Goal: Transaction & Acquisition: Book appointment/travel/reservation

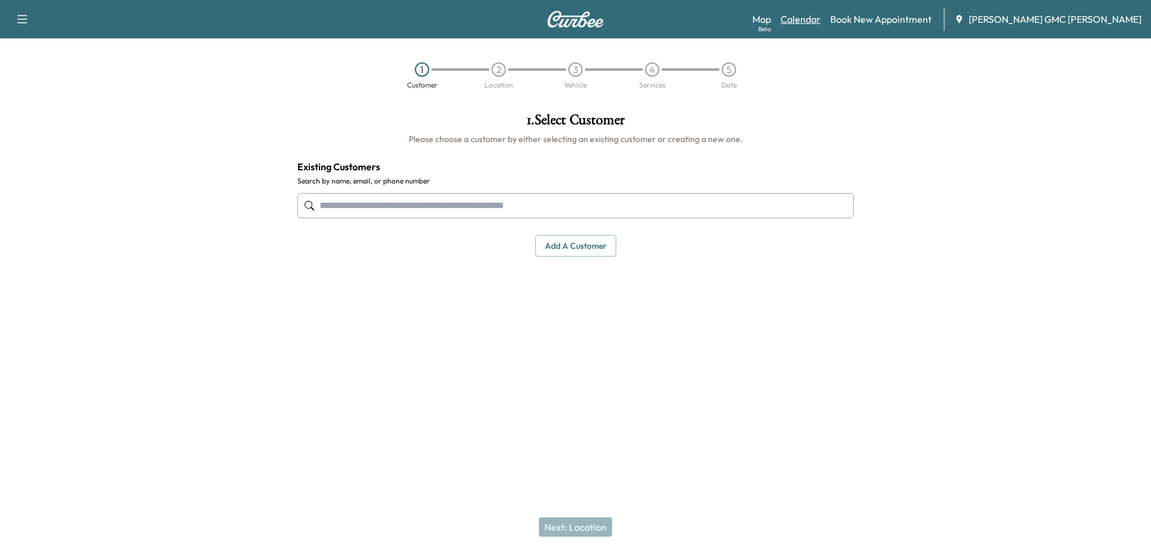
click at [821, 18] on link "Calendar" at bounding box center [801, 19] width 40 height 14
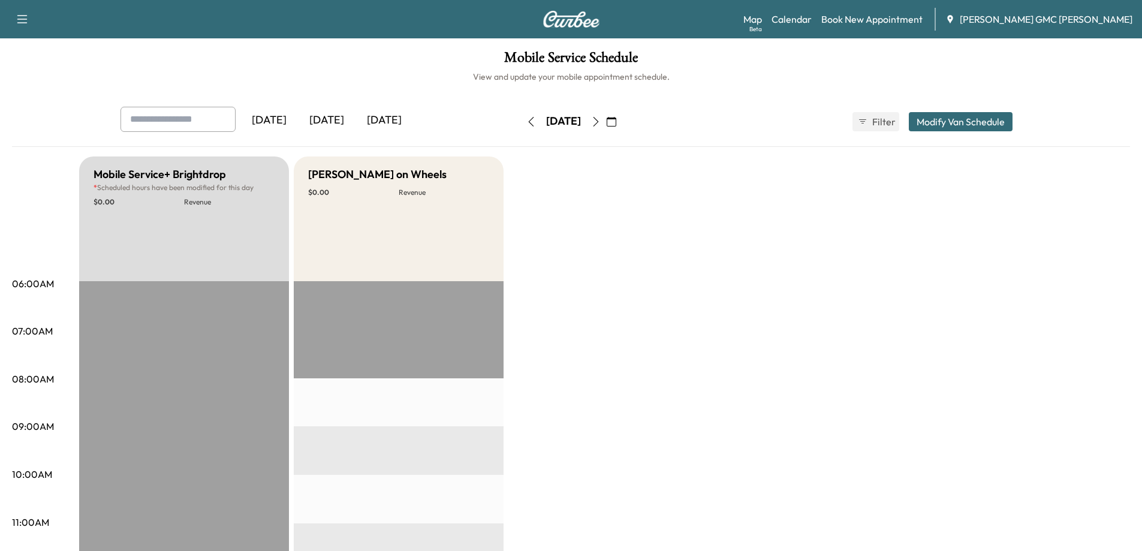
click at [601, 125] on icon "button" at bounding box center [596, 122] width 10 height 10
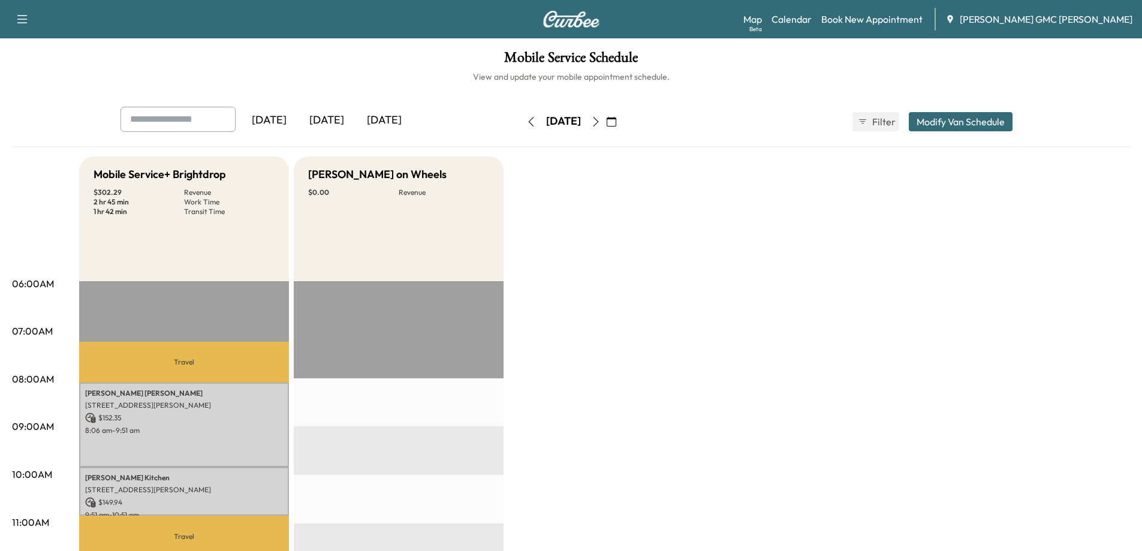
click at [579, 20] on img at bounding box center [572, 19] width 58 height 17
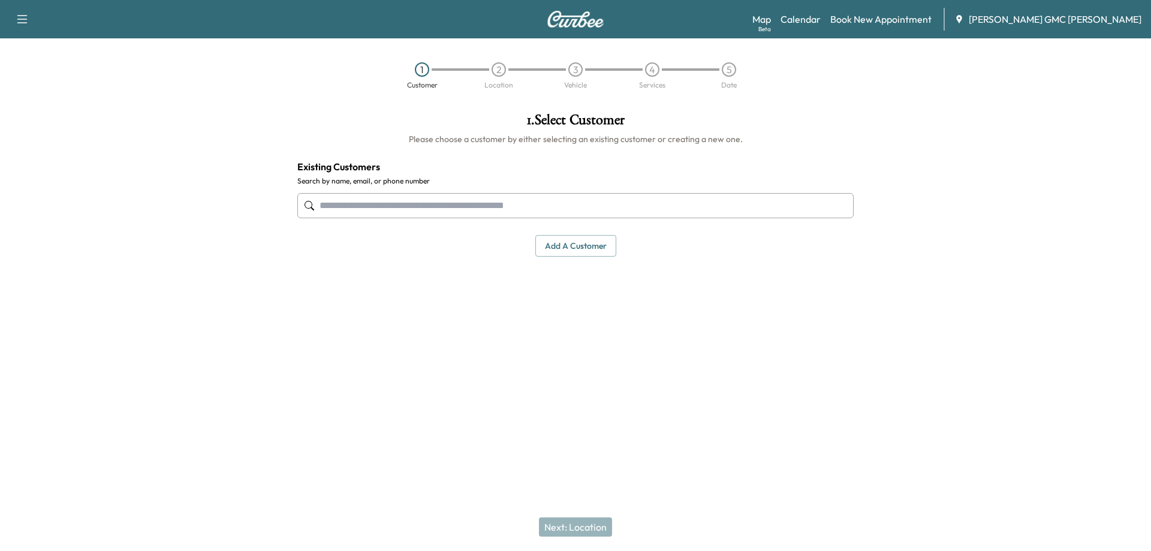
click at [588, 242] on button "Add a customer" at bounding box center [576, 246] width 81 height 22
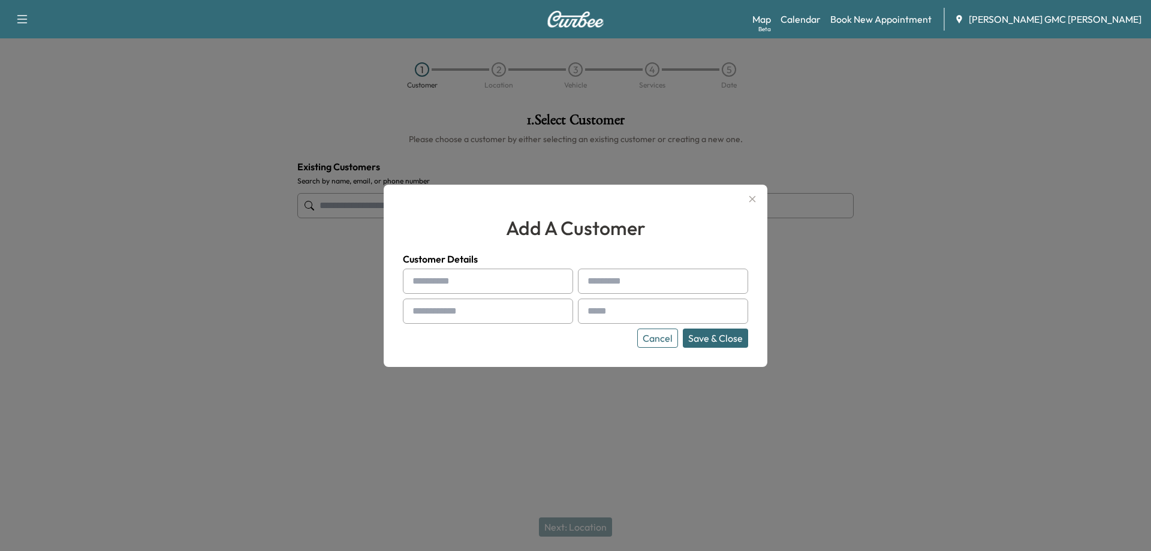
drag, startPoint x: 490, startPoint y: 282, endPoint x: 481, endPoint y: 282, distance: 9.0
click at [490, 282] on input "text" at bounding box center [488, 281] width 170 height 25
drag, startPoint x: 485, startPoint y: 278, endPoint x: 489, endPoint y: 264, distance: 13.8
click at [485, 278] on input "text" at bounding box center [488, 281] width 170 height 25
type input "******"
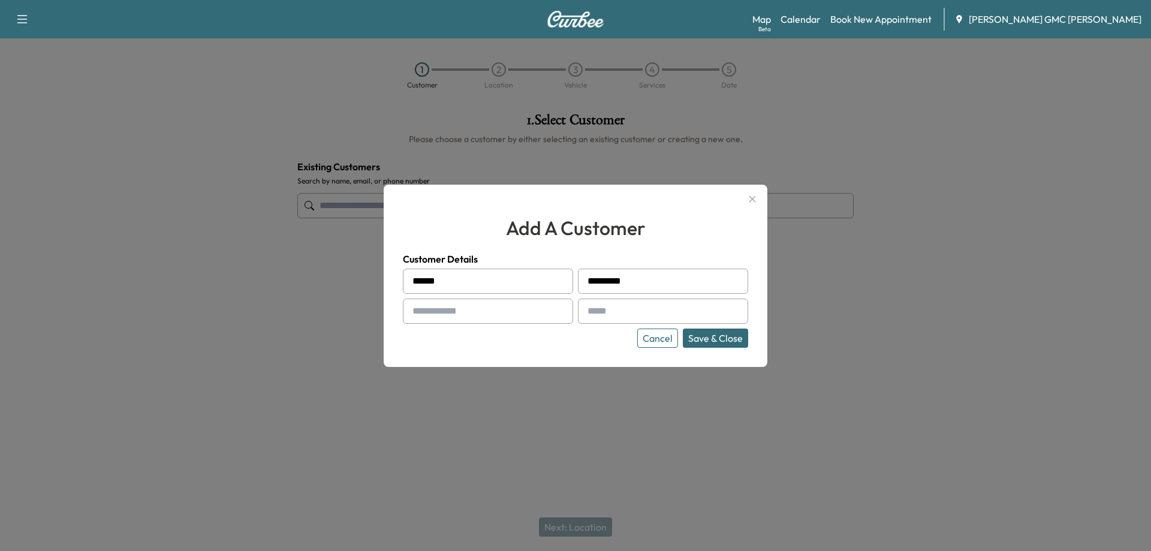
type input "*********"
type input "**********"
click at [728, 336] on button "Save & Close" at bounding box center [715, 338] width 65 height 19
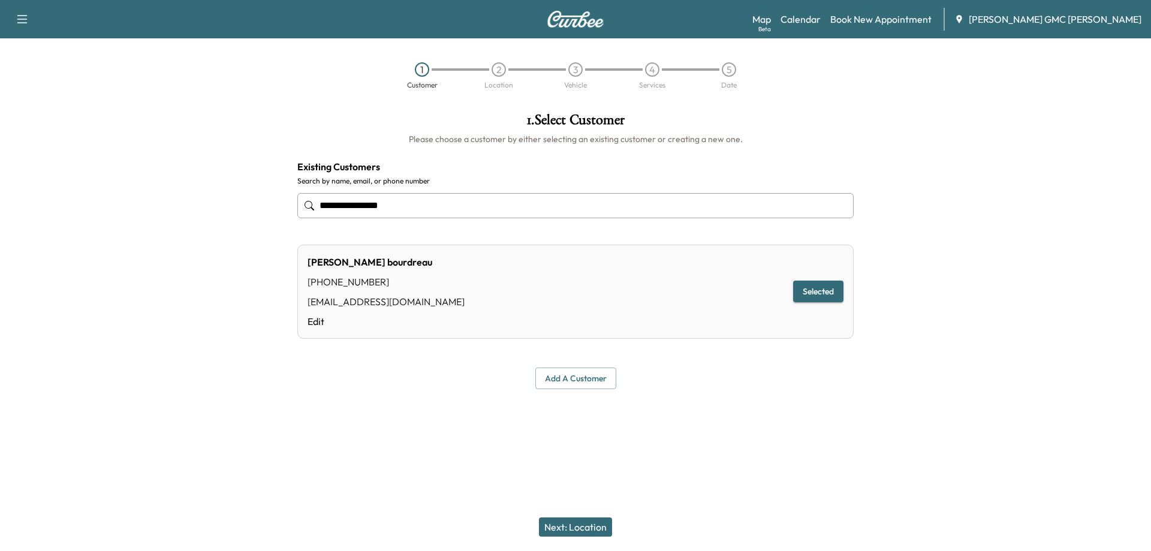
click at [368, 206] on input "**********" at bounding box center [575, 205] width 557 height 25
click at [365, 209] on input "**********" at bounding box center [575, 205] width 557 height 25
click at [366, 208] on input "**********" at bounding box center [575, 205] width 557 height 25
type input "**********"
click at [433, 407] on div at bounding box center [575, 418] width 1151 height 38
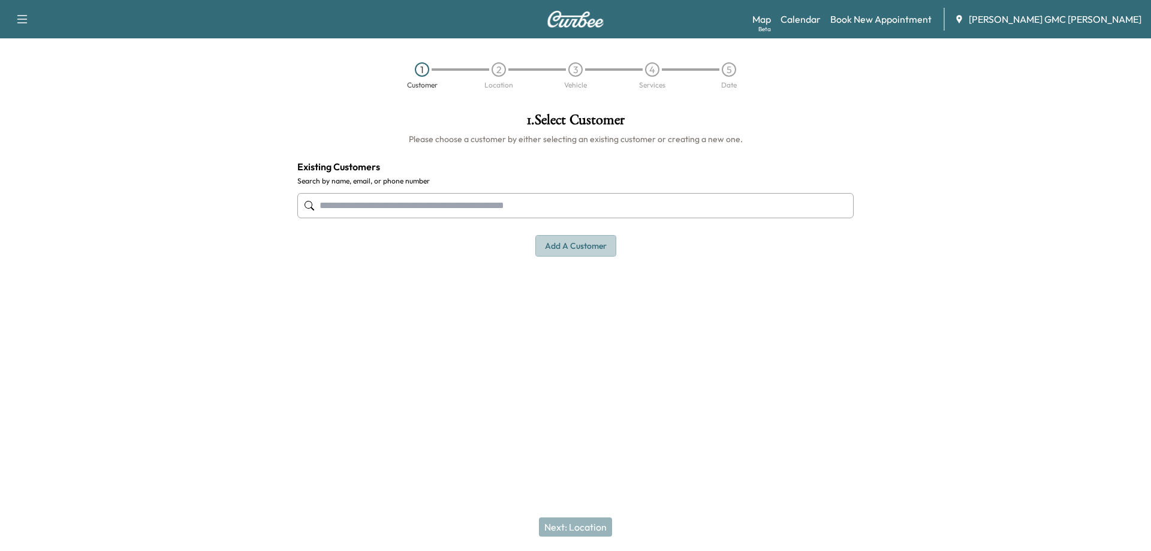
click at [552, 240] on button "Add a customer" at bounding box center [576, 246] width 81 height 22
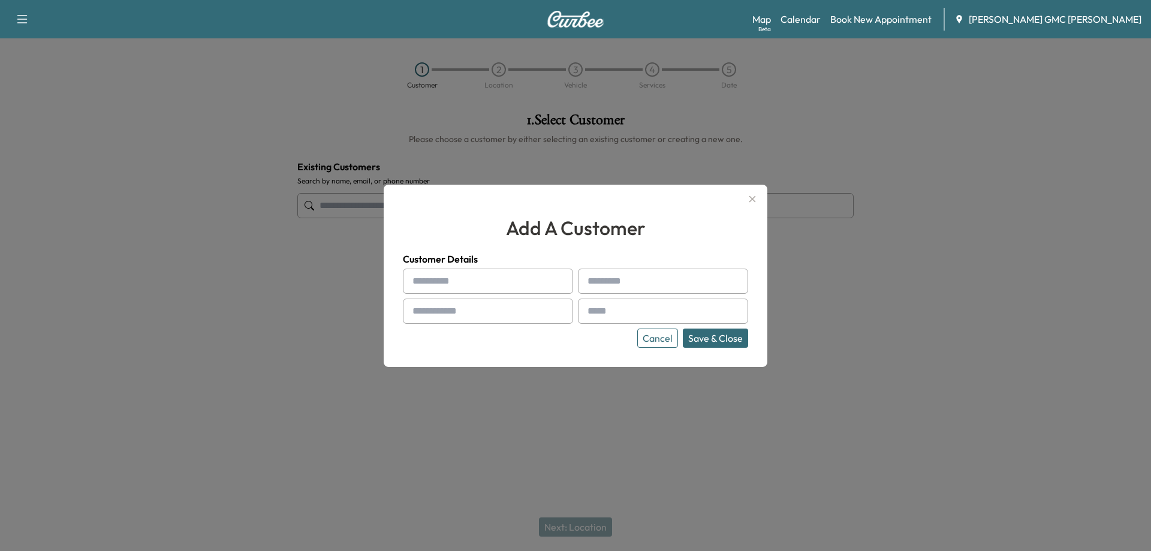
click at [491, 287] on input "text" at bounding box center [488, 281] width 170 height 25
type input "******"
type input "********"
type input "**********"
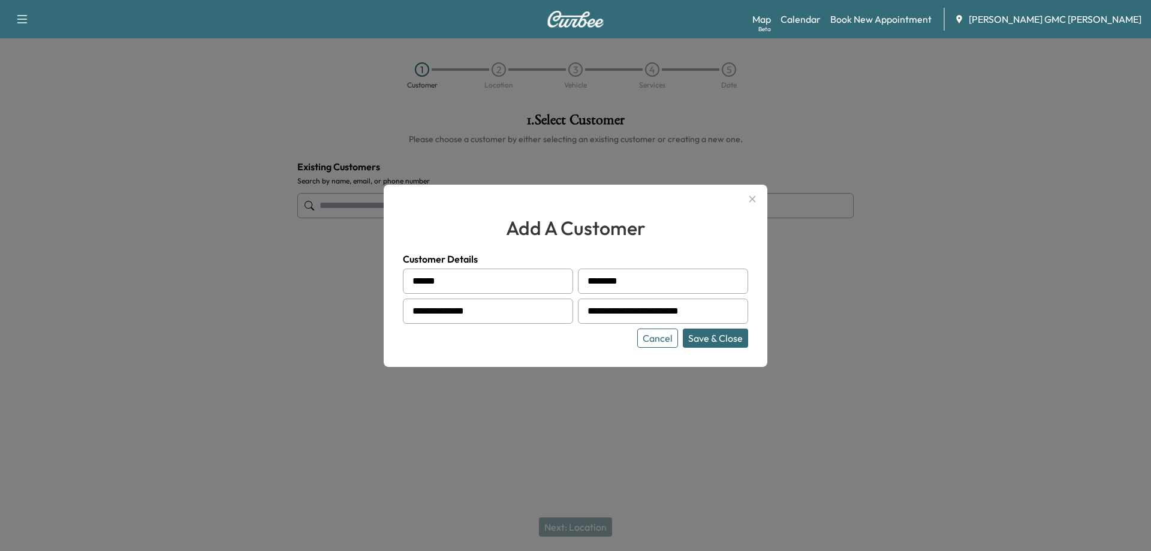
click at [708, 333] on button "Save & Close" at bounding box center [715, 338] width 65 height 19
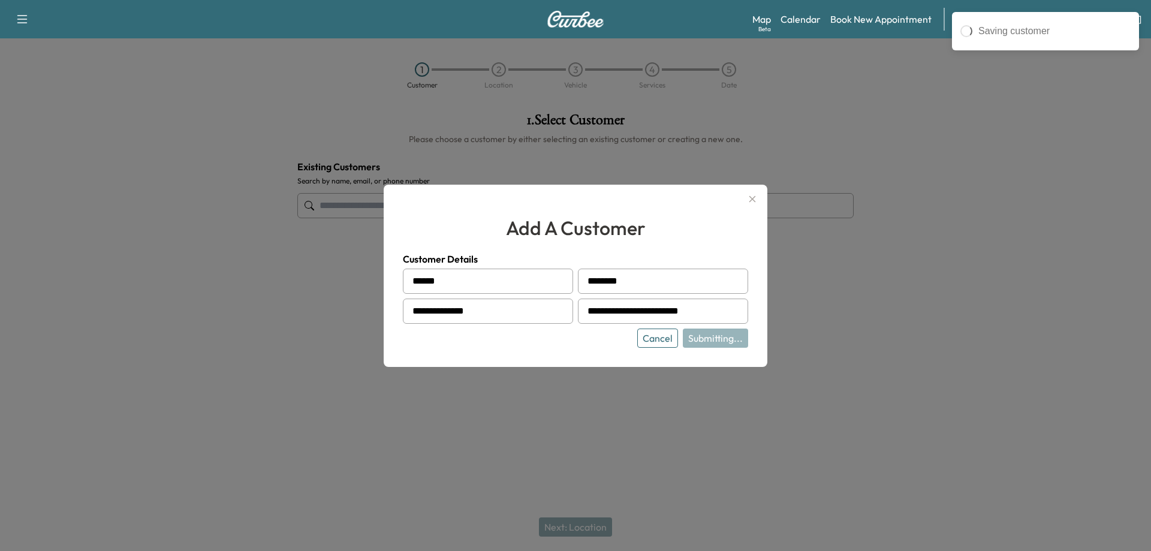
type input "**********"
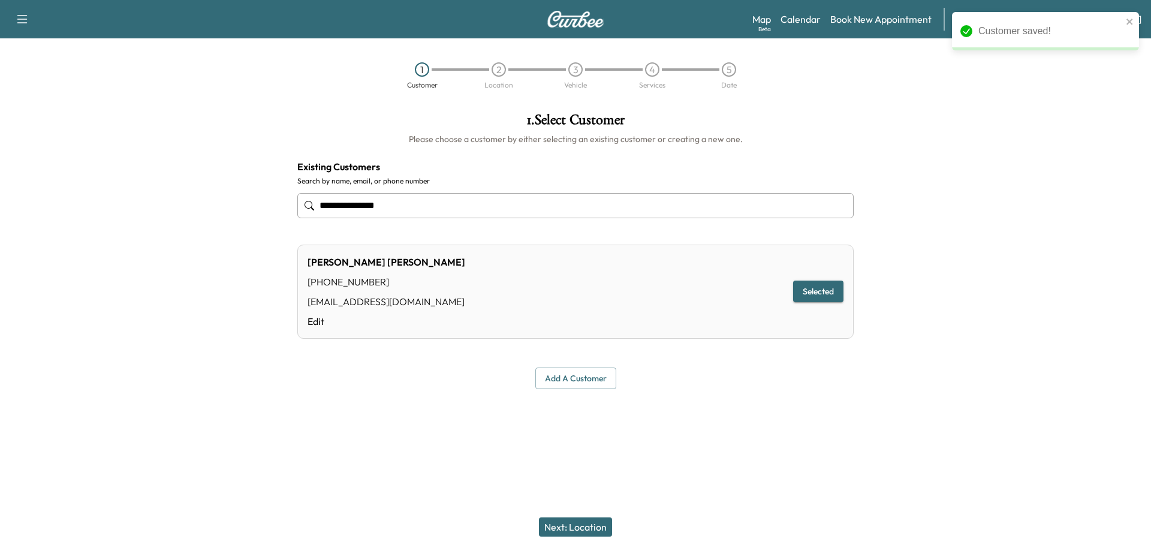
click at [570, 526] on button "Next: Location" at bounding box center [575, 527] width 73 height 19
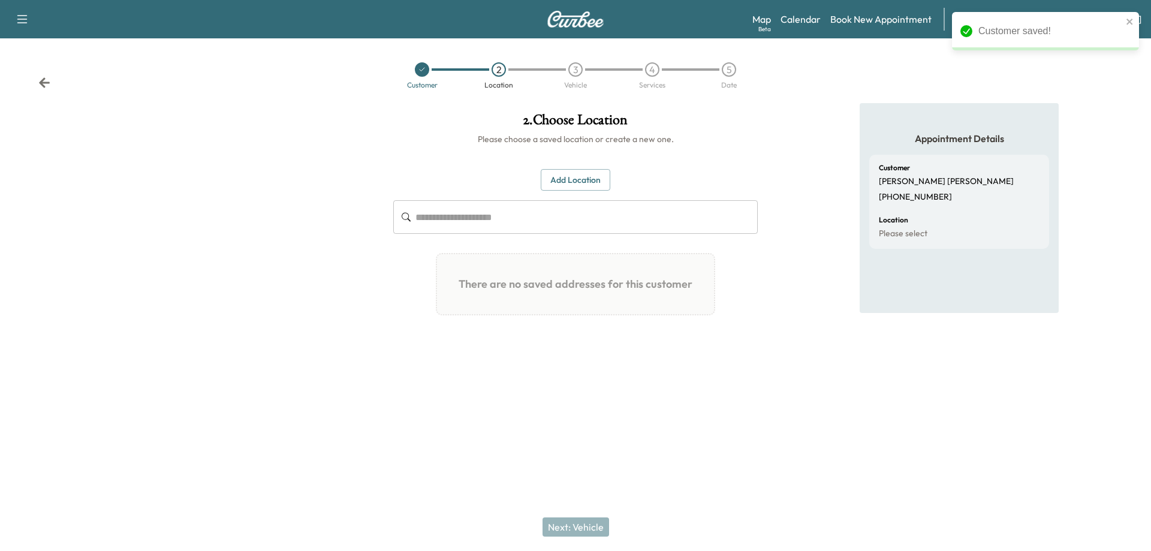
click at [461, 215] on input "text" at bounding box center [587, 217] width 342 height 34
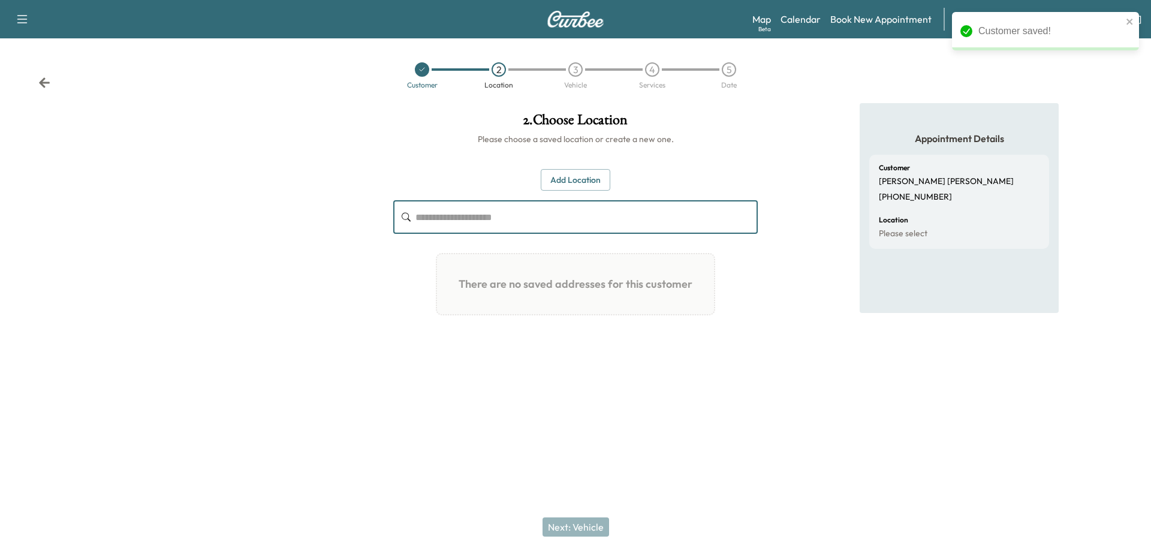
click at [557, 179] on button "Add Location" at bounding box center [576, 180] width 70 height 22
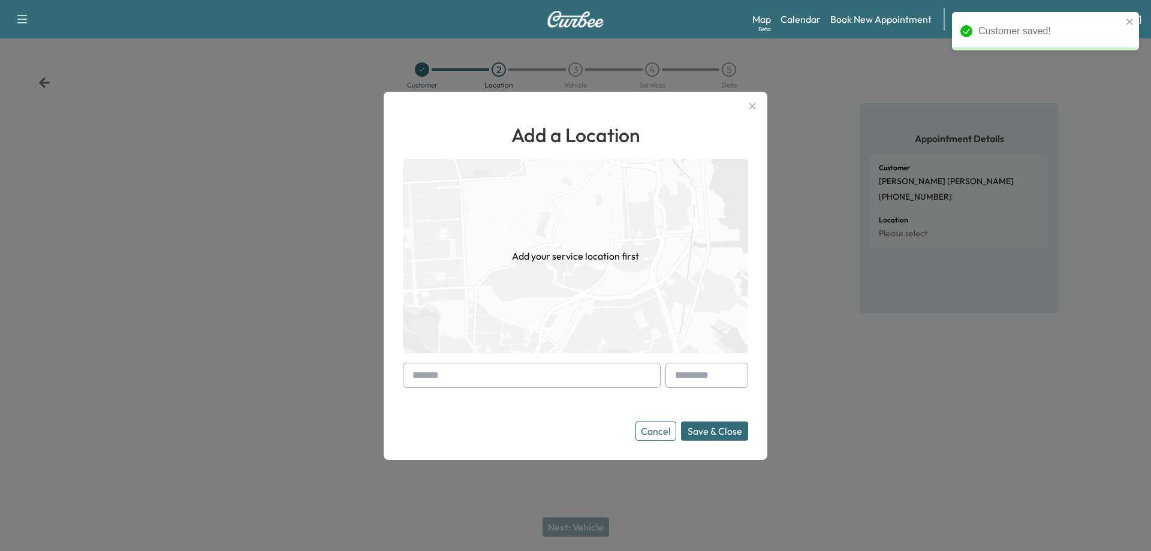
click at [422, 378] on input "text" at bounding box center [532, 375] width 258 height 25
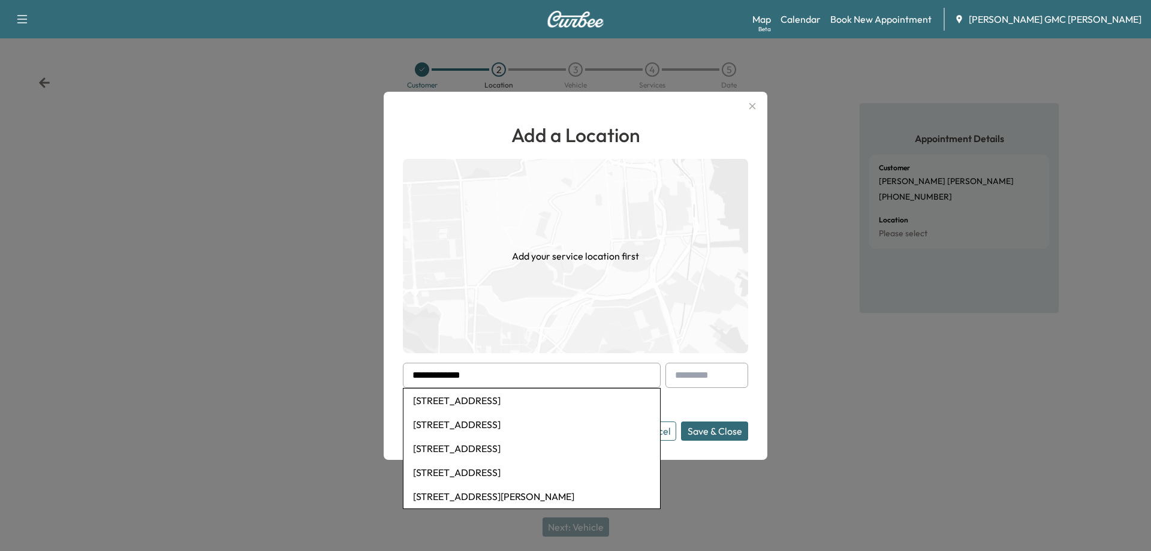
click at [484, 402] on li "3125 Leith Street, Flint, MI, USA" at bounding box center [532, 401] width 257 height 24
type input "**********"
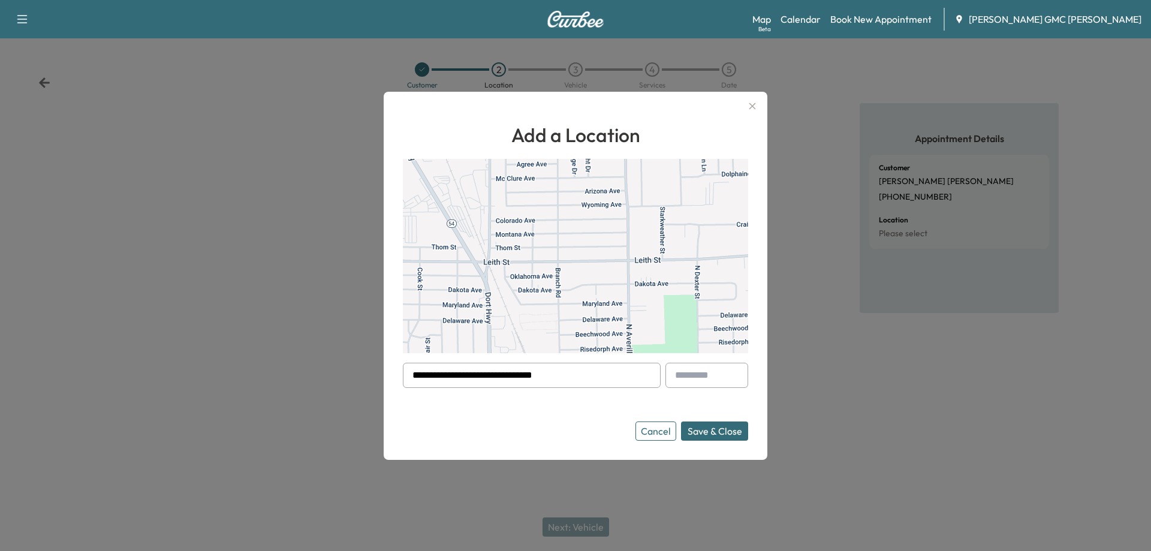
click at [728, 428] on button "Save & Close" at bounding box center [714, 431] width 67 height 19
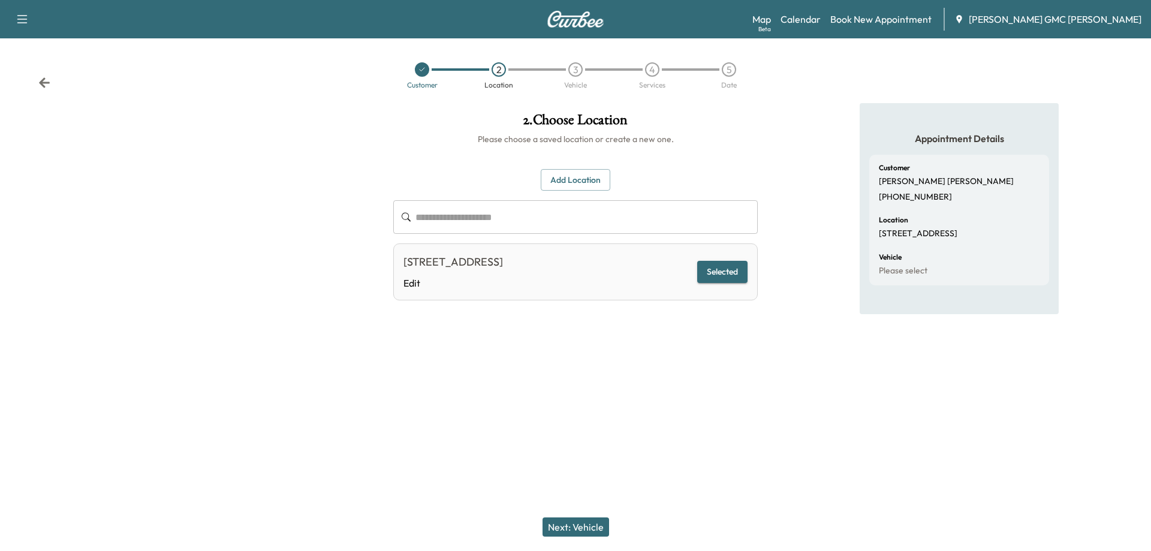
click at [580, 536] on button "Next: Vehicle" at bounding box center [576, 527] width 67 height 19
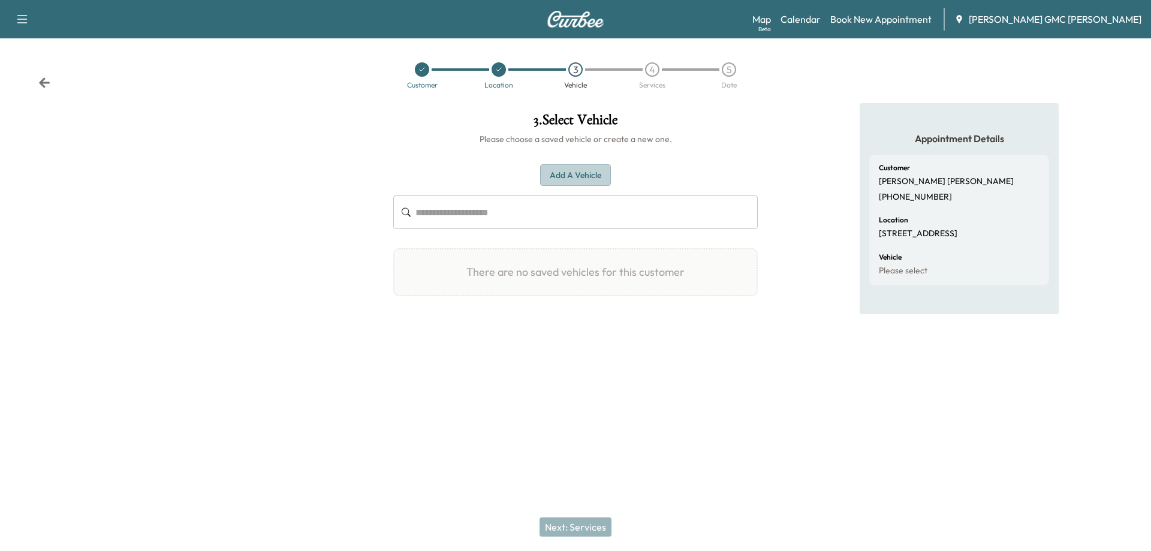
click at [575, 173] on button "Add a Vehicle" at bounding box center [575, 175] width 71 height 22
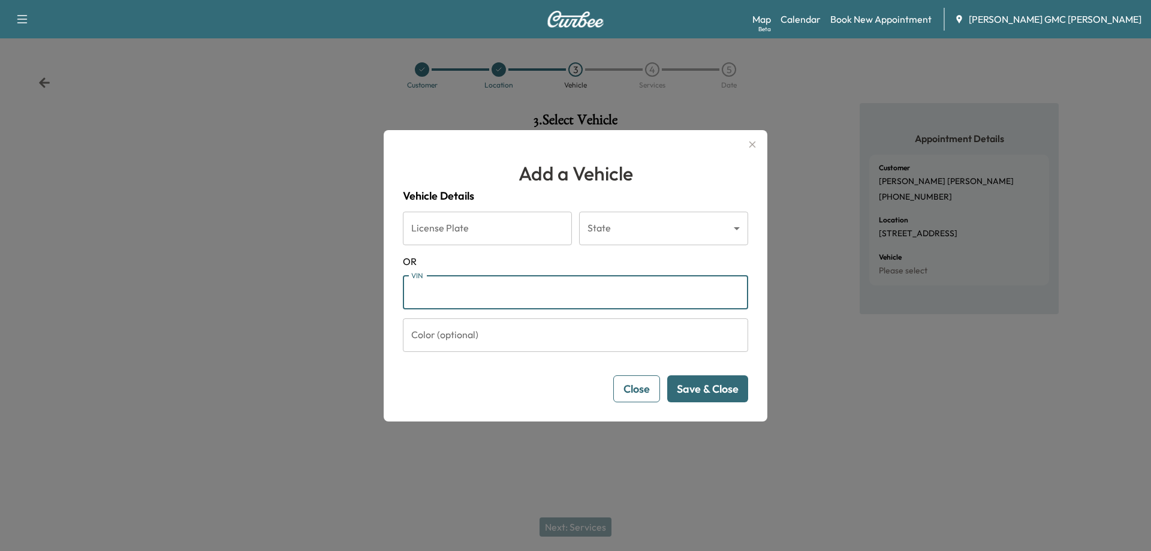
drag, startPoint x: 531, startPoint y: 294, endPoint x: 495, endPoint y: 292, distance: 36.6
click at [528, 293] on input "VIN" at bounding box center [575, 293] width 345 height 34
paste input "**********"
type input "**********"
click at [709, 391] on button "Save & Close" at bounding box center [707, 388] width 81 height 27
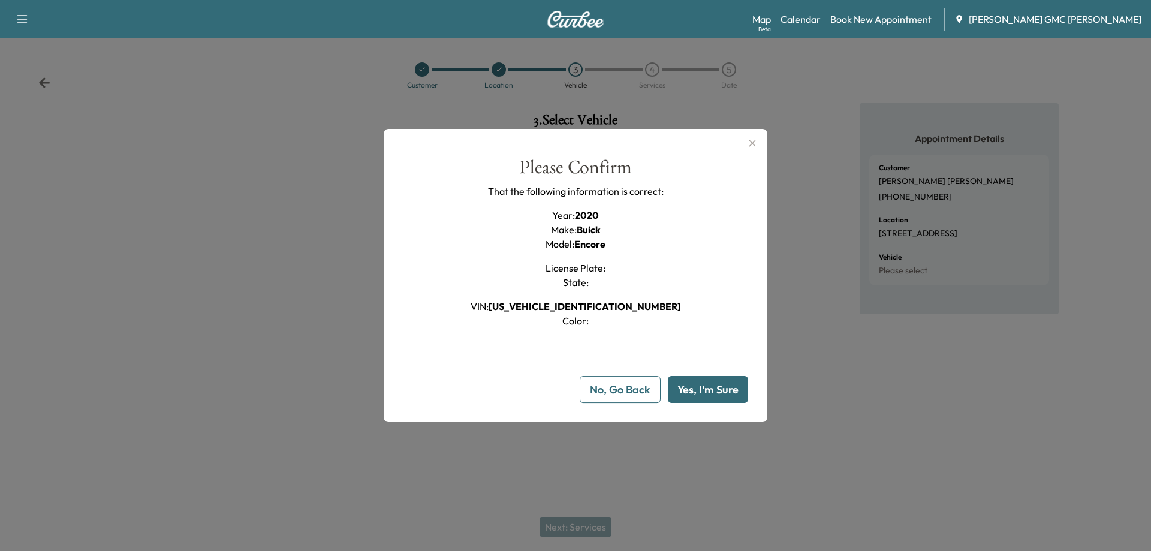
click at [695, 387] on button "Yes, I'm Sure" at bounding box center [708, 389] width 80 height 27
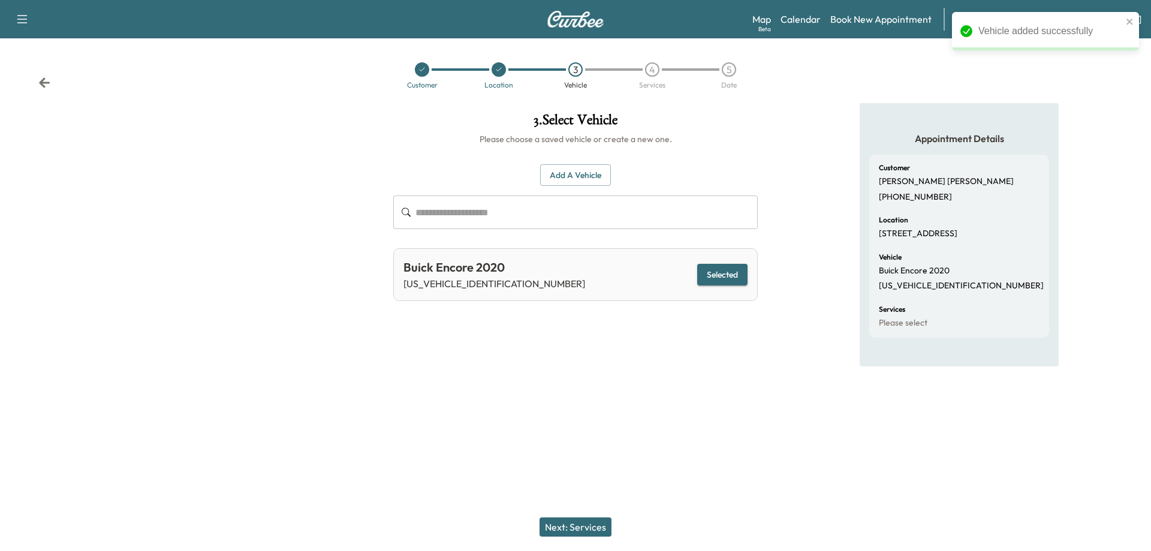
click at [591, 532] on button "Next: Services" at bounding box center [576, 527] width 72 height 19
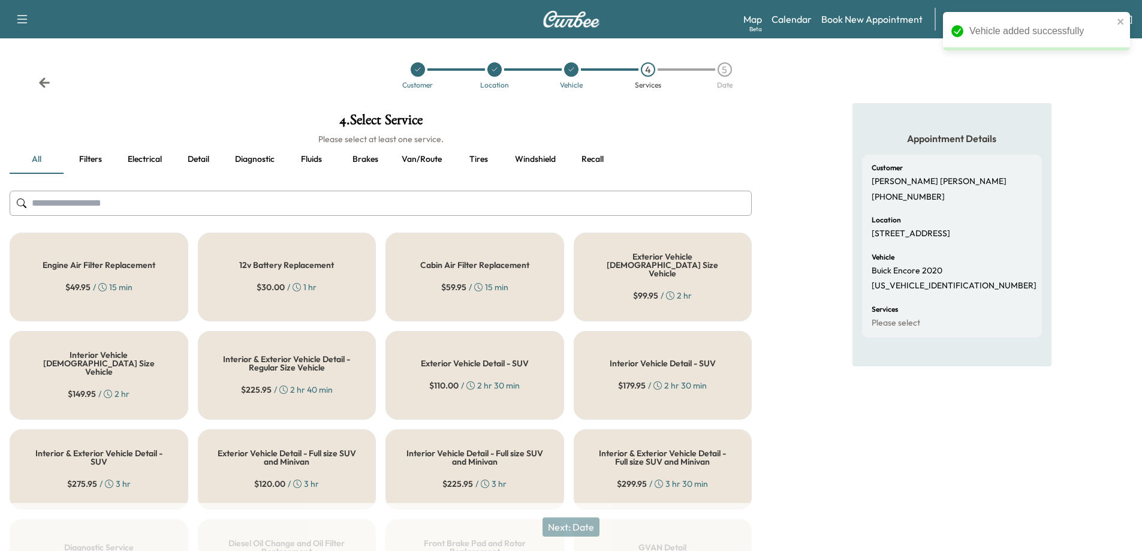
click at [254, 213] on input "text" at bounding box center [381, 203] width 742 height 25
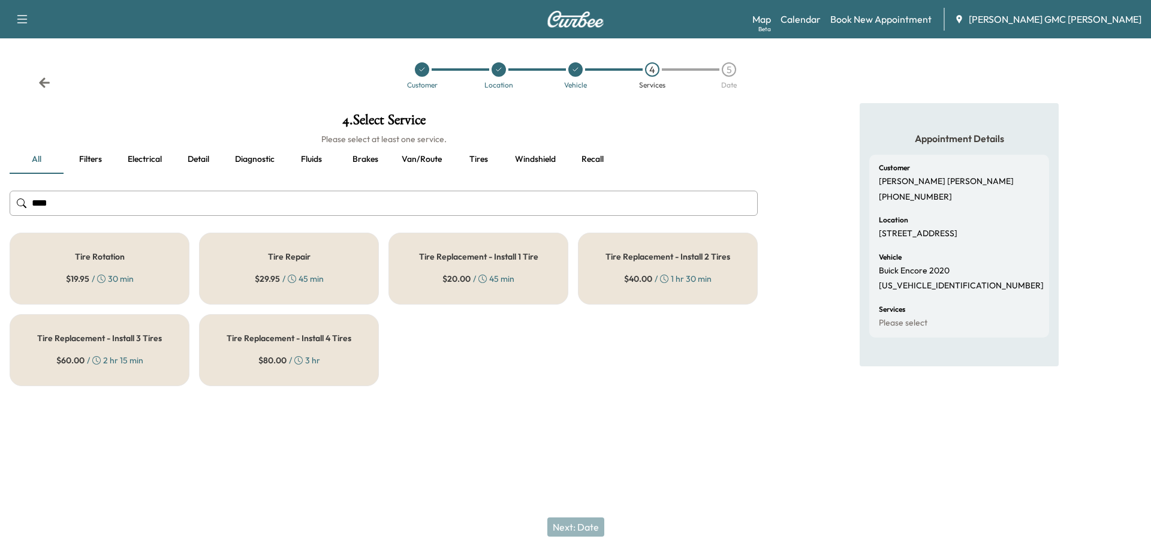
type input "****"
click at [296, 252] on h5 "Tire Repair" at bounding box center [289, 256] width 43 height 8
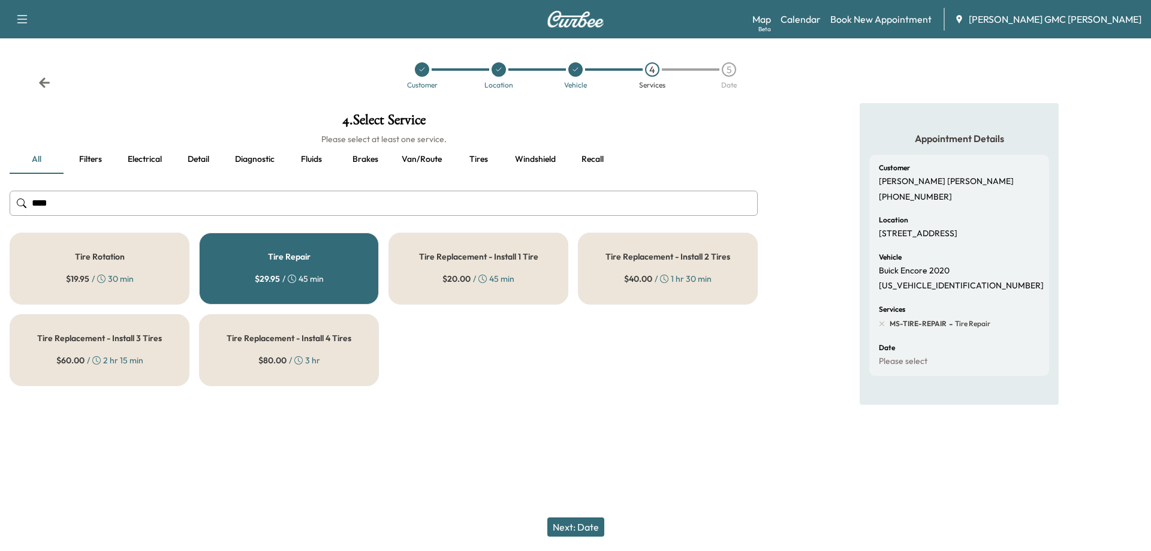
click at [573, 521] on button "Next: Date" at bounding box center [576, 527] width 57 height 19
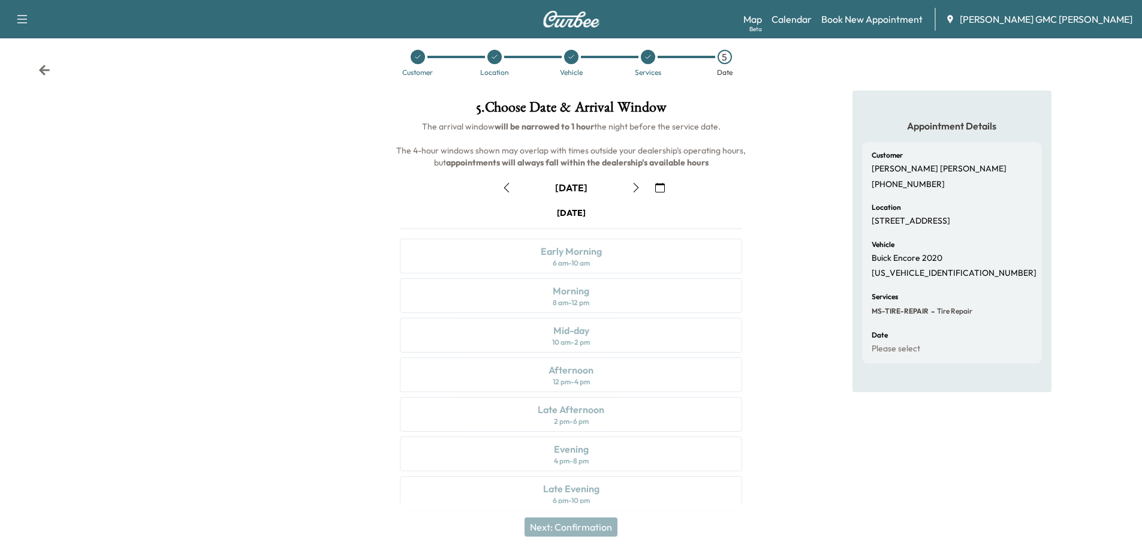
scroll to position [25, 0]
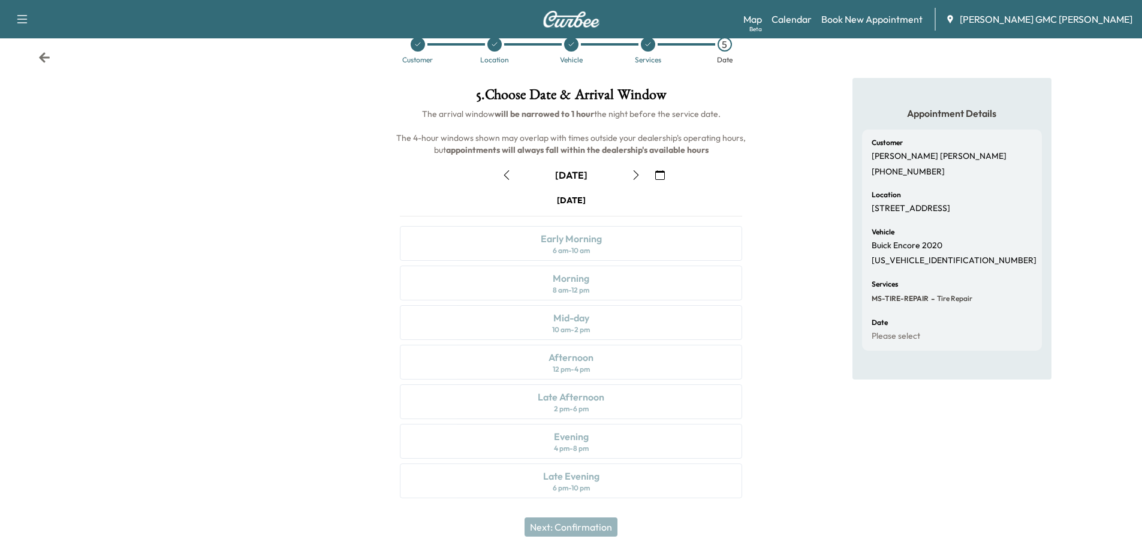
click at [576, 247] on div "Friday August 22 Early Morning 6 am - 10 am Morning 8 am - 12 pm Mid-day 10 am …" at bounding box center [571, 348] width 362 height 309
drag, startPoint x: 575, startPoint y: 317, endPoint x: 584, endPoint y: 410, distance: 93.4
click at [575, 318] on div "Friday August 22 Early Morning 6 am - 10 am Morning 8 am - 12 pm Mid-day 10 am …" at bounding box center [571, 348] width 362 height 309
click at [584, 411] on div "Friday August 22 Early Morning 6 am - 10 am Morning 8 am - 12 pm Mid-day 10 am …" at bounding box center [571, 348] width 362 height 309
click at [575, 361] on div "Friday August 22 Early Morning 6 am - 10 am Morning 8 am - 12 pm Mid-day 10 am …" at bounding box center [571, 348] width 362 height 309
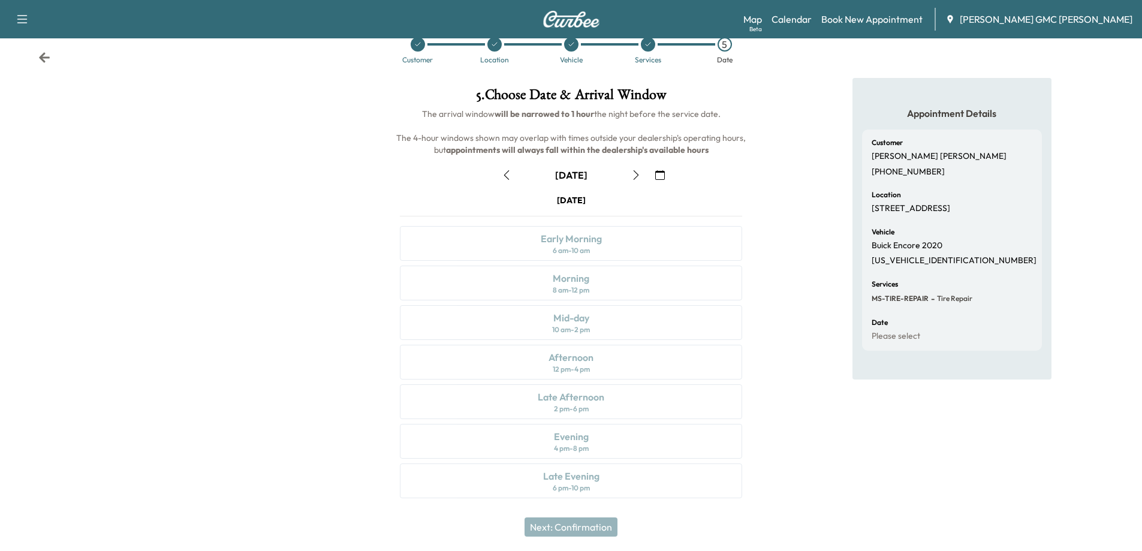
click at [537, 237] on div "Friday August 22 Early Morning 6 am - 10 am Morning 8 am - 12 pm Mid-day 10 am …" at bounding box center [571, 348] width 362 height 309
click at [639, 175] on icon "button" at bounding box center [636, 175] width 10 height 10
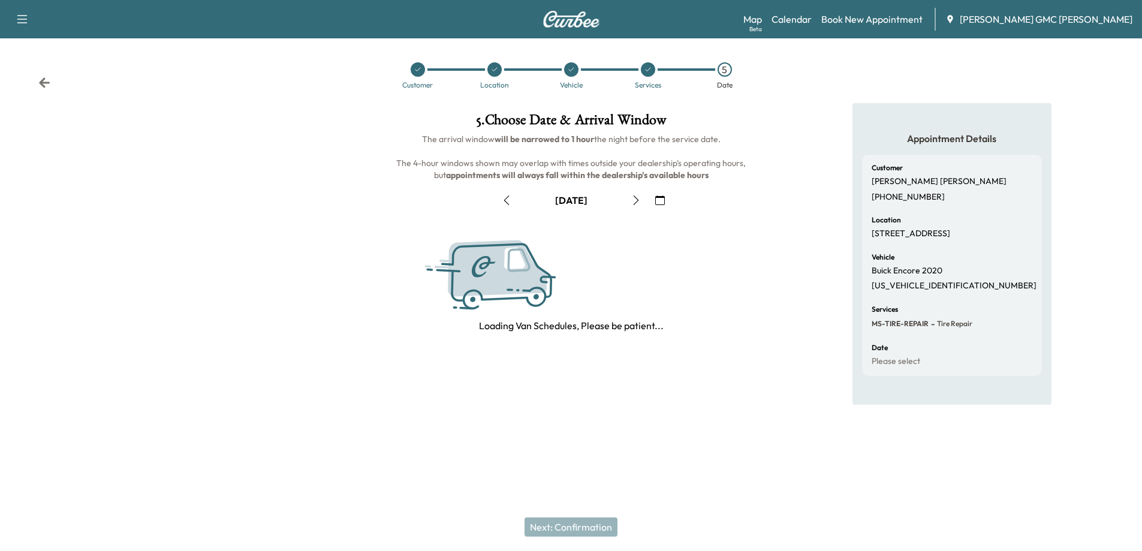
scroll to position [0, 0]
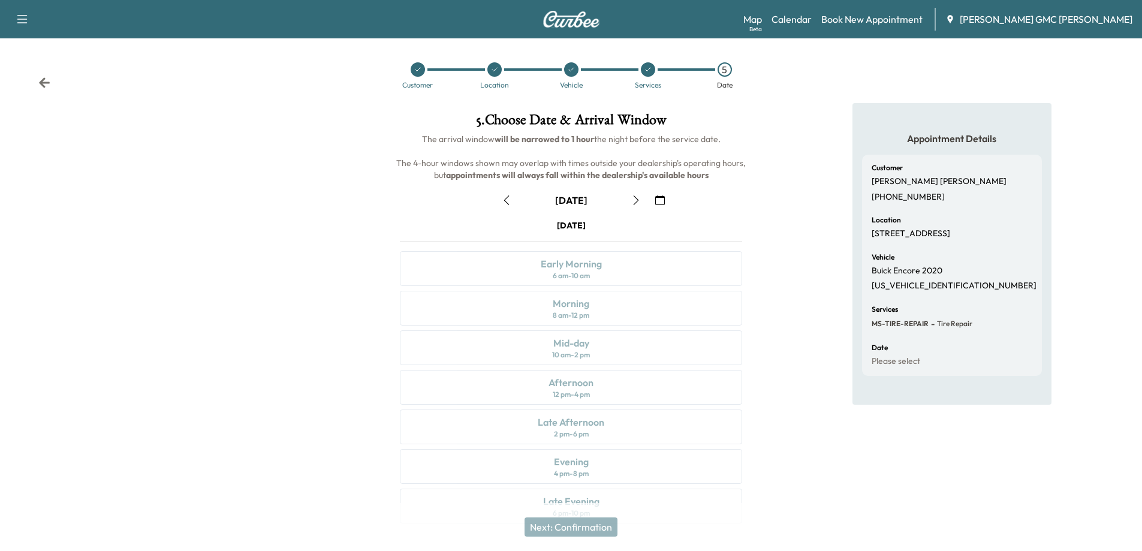
click at [508, 198] on icon "button" at bounding box center [507, 201] width 10 height 10
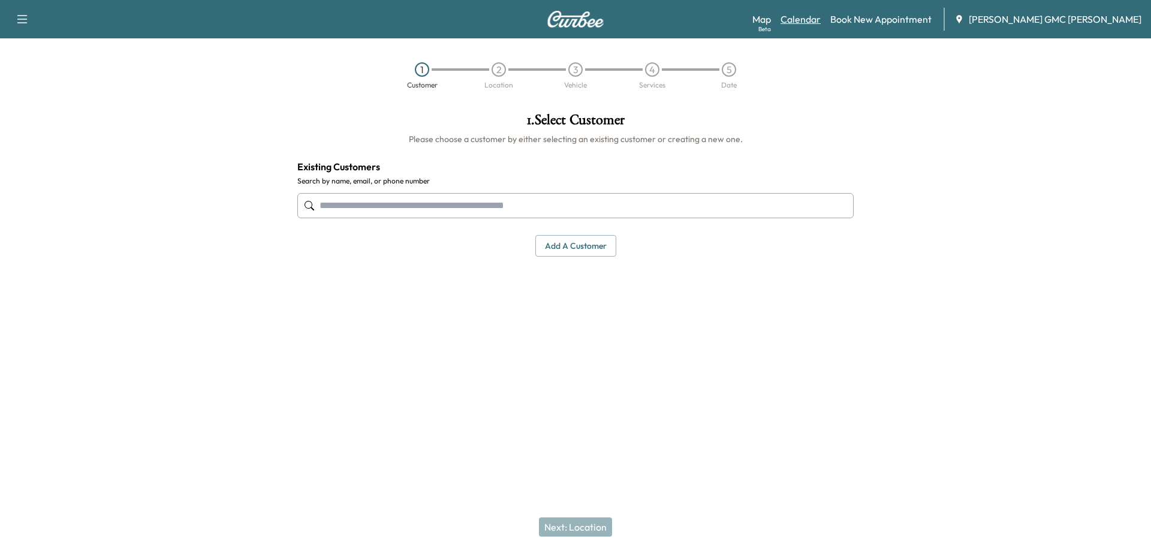
click at [821, 19] on link "Calendar" at bounding box center [801, 19] width 40 height 14
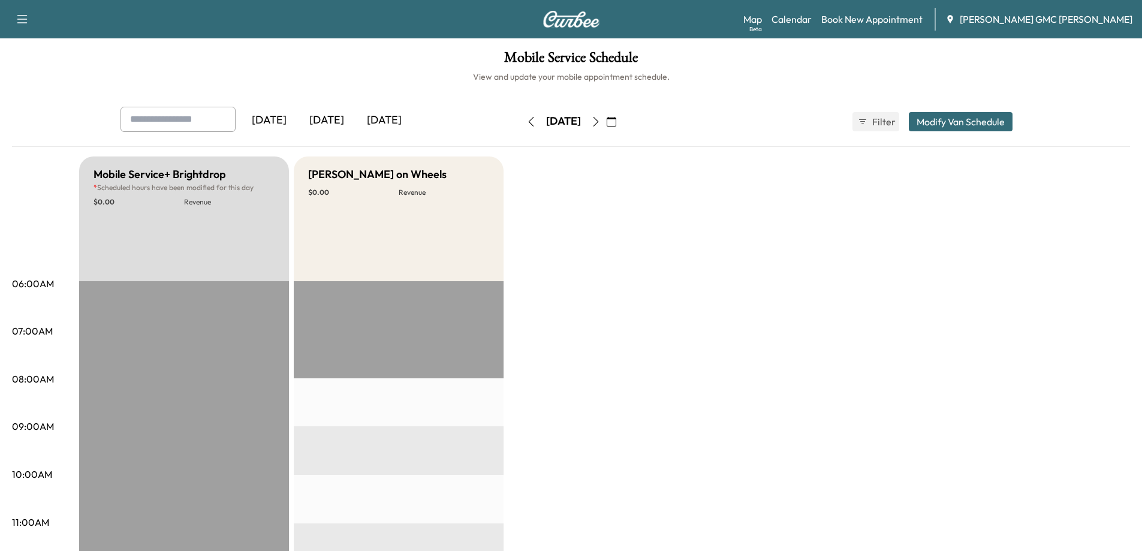
click at [601, 118] on icon "button" at bounding box center [596, 122] width 10 height 10
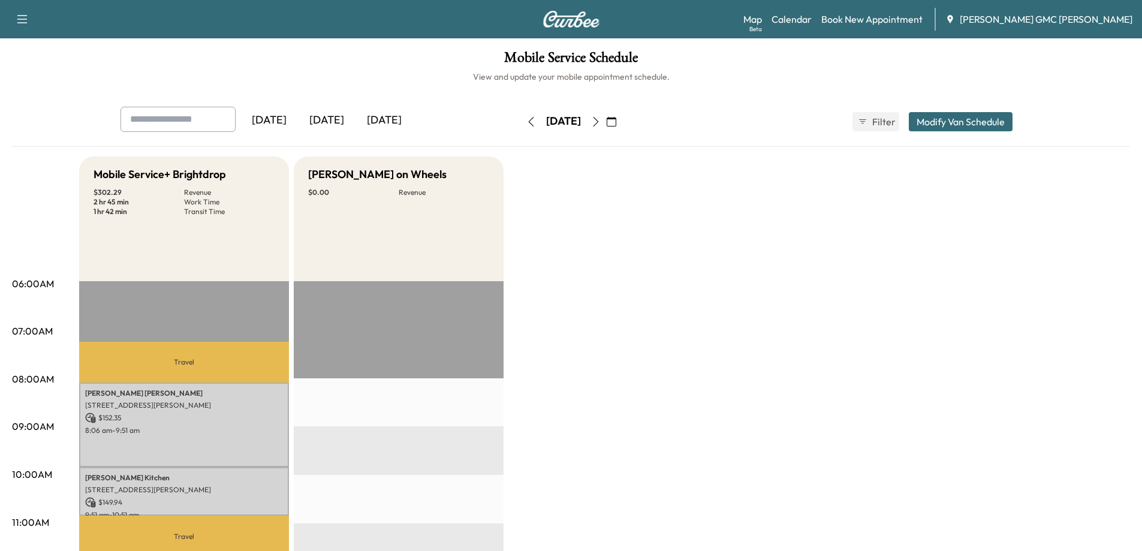
click at [950, 124] on button "Modify Van Schedule" at bounding box center [961, 121] width 104 height 19
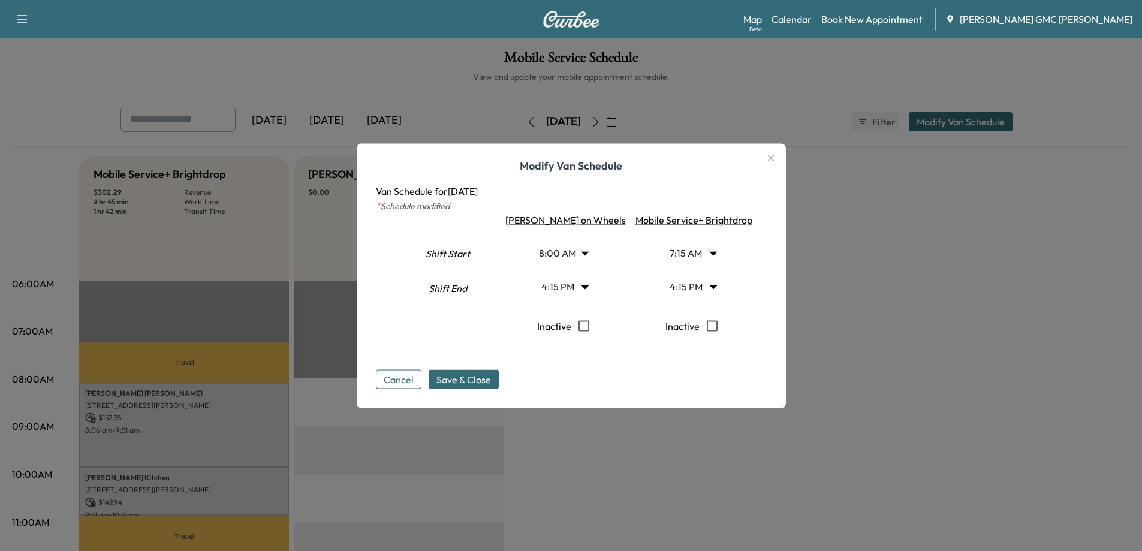
click at [587, 284] on body "Support Log Out Map Beta Calendar Book New Appointment Todd Wenzel Buick GMC Da…" at bounding box center [571, 275] width 1142 height 551
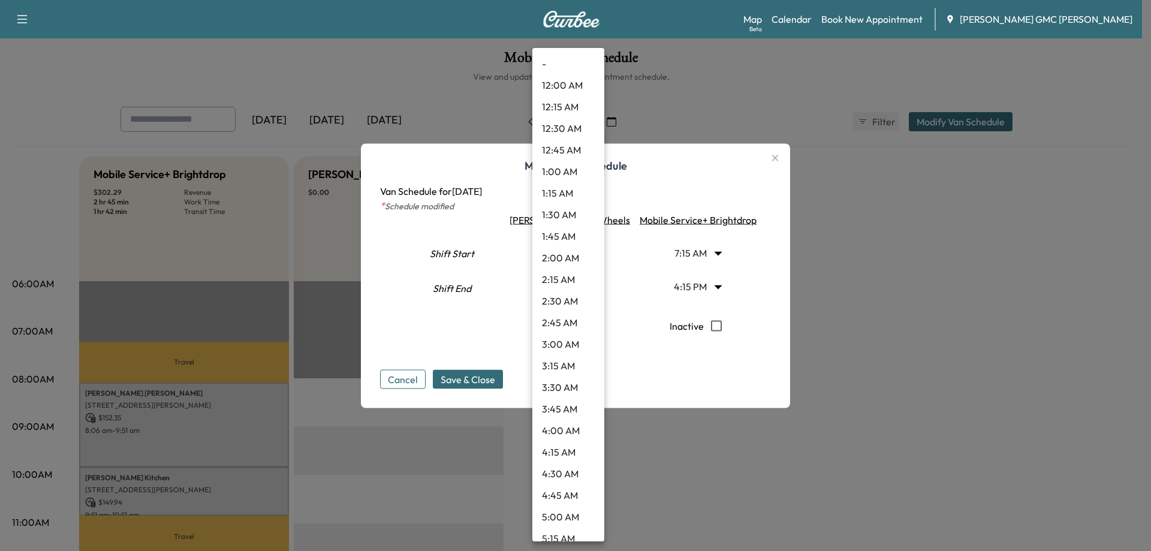
scroll to position [1194, 0]
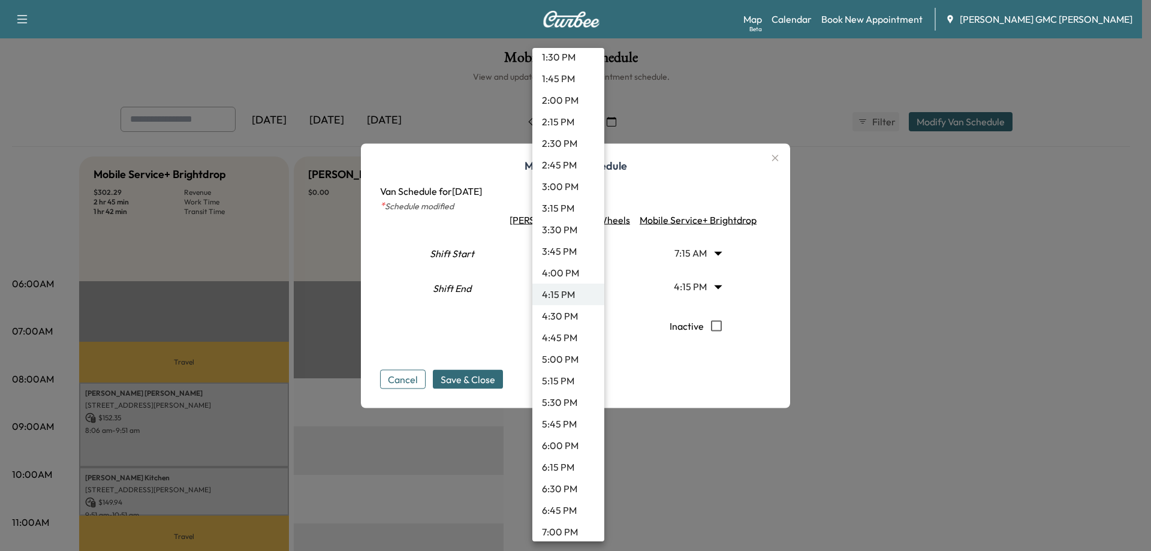
click at [566, 357] on li "5:00 PM" at bounding box center [569, 359] width 72 height 22
type input "**"
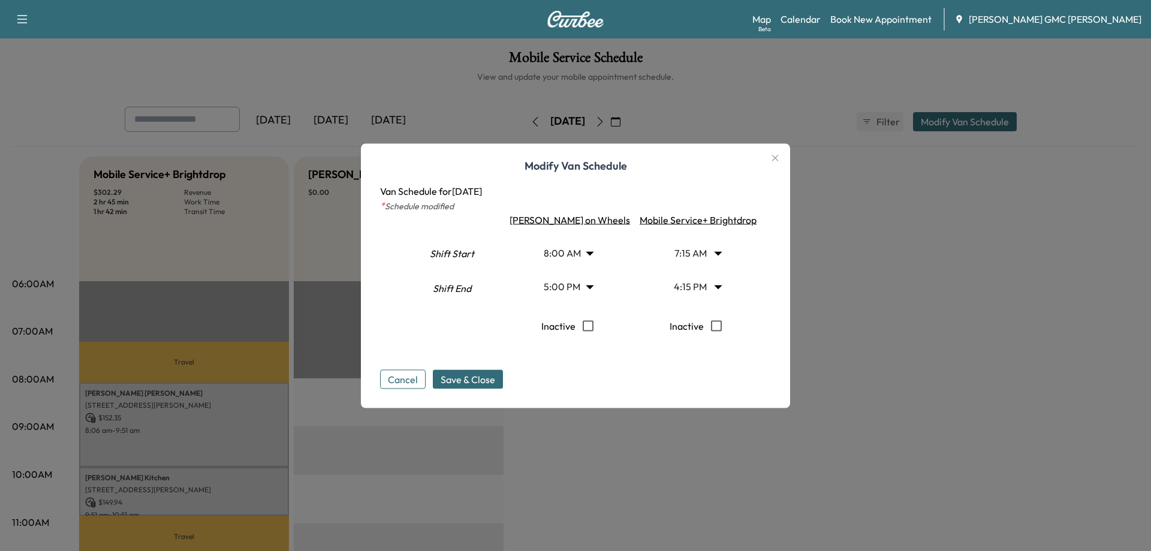
click at [699, 283] on body "Support Log Out Map Beta Calendar Book New Appointment Todd Wenzel Buick GMC Da…" at bounding box center [575, 275] width 1151 height 551
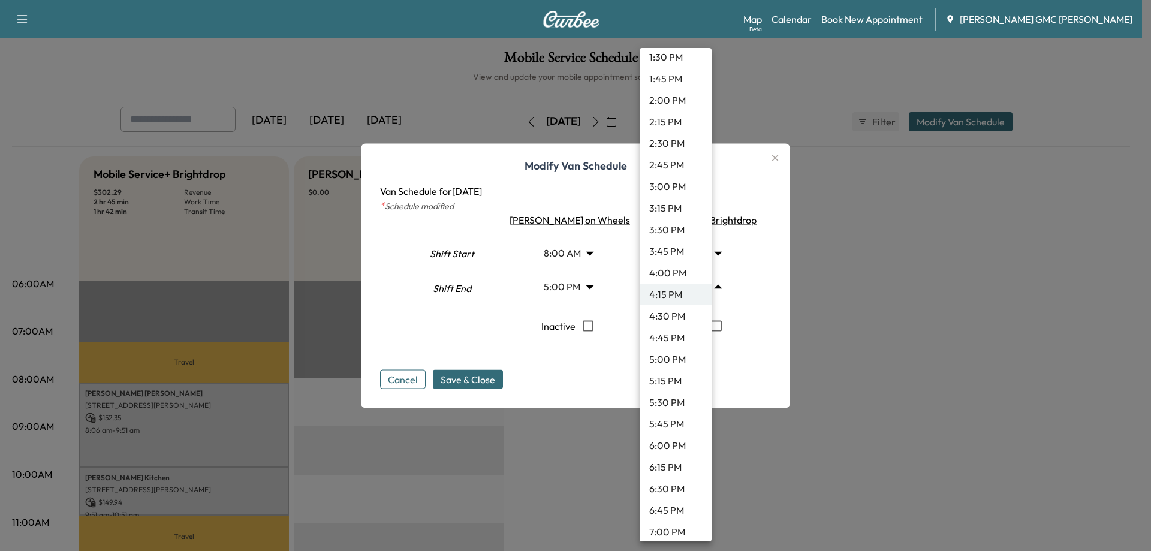
click at [664, 440] on li "6:00 PM" at bounding box center [676, 446] width 72 height 22
type input "**"
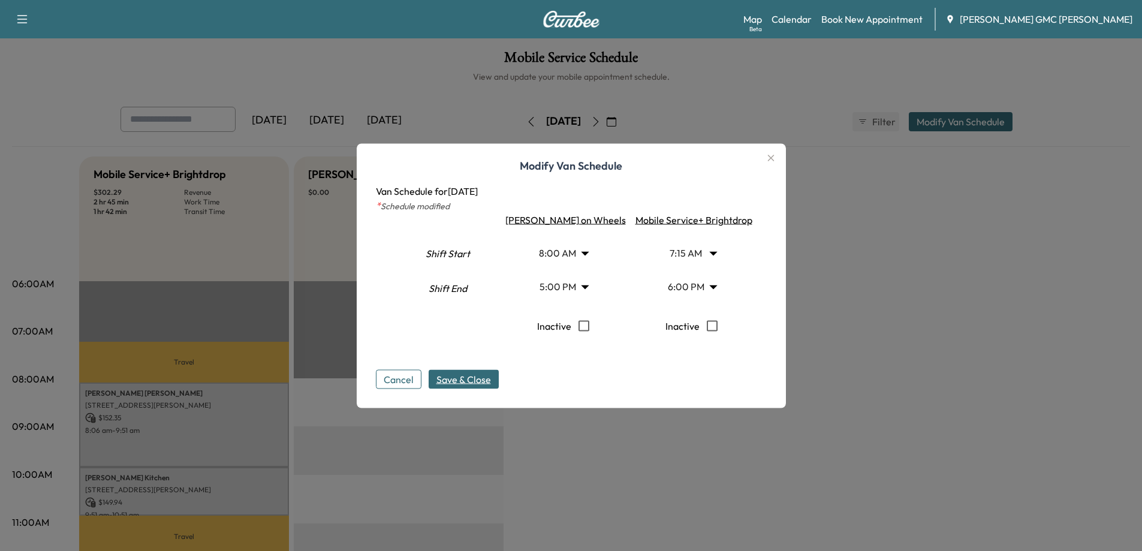
click at [488, 378] on span "Save & Close" at bounding box center [464, 379] width 55 height 14
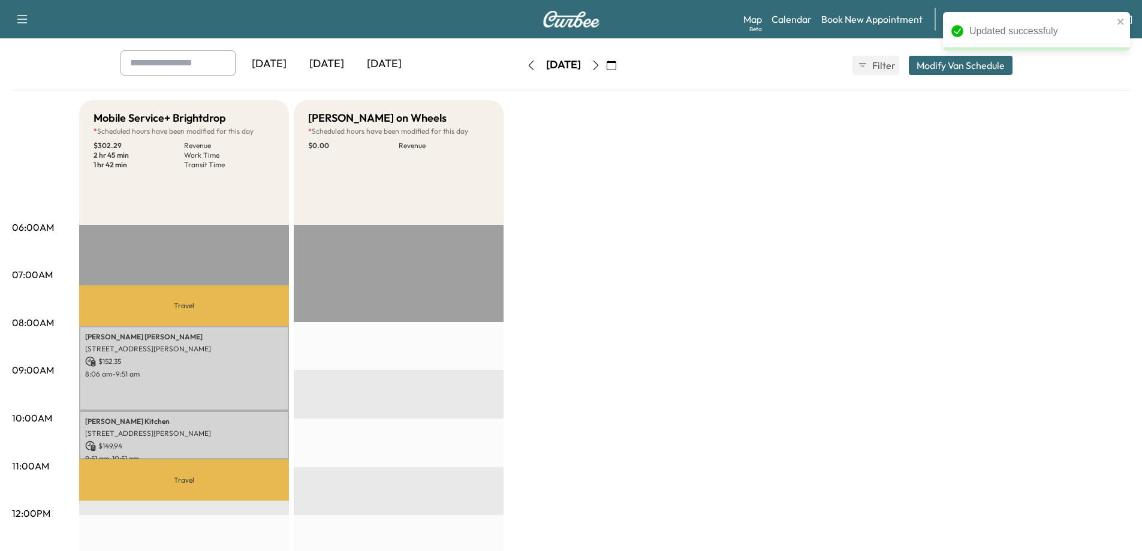
scroll to position [0, 0]
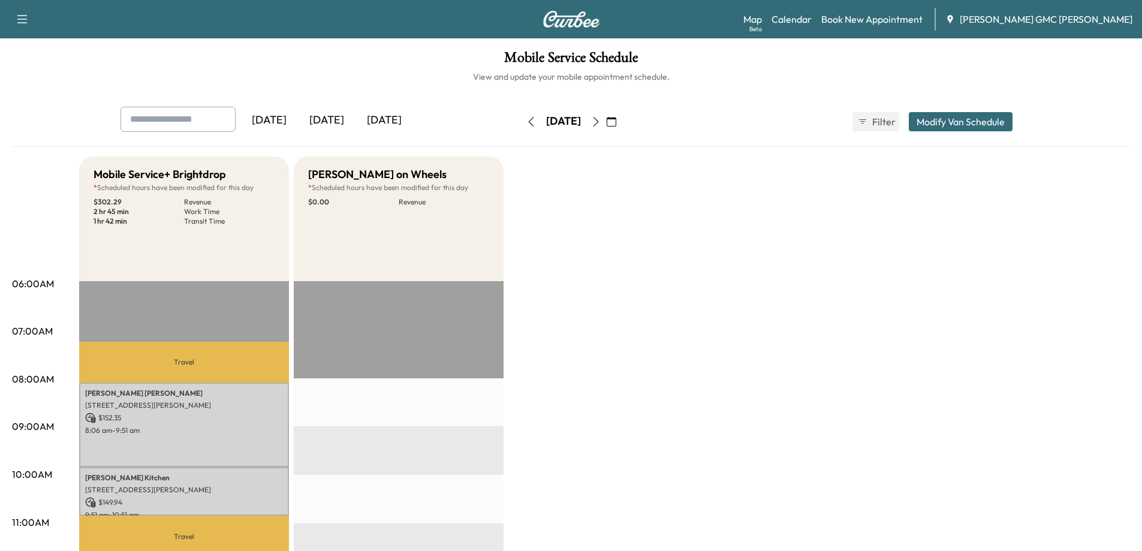
click at [616, 122] on icon "button" at bounding box center [612, 122] width 10 height 10
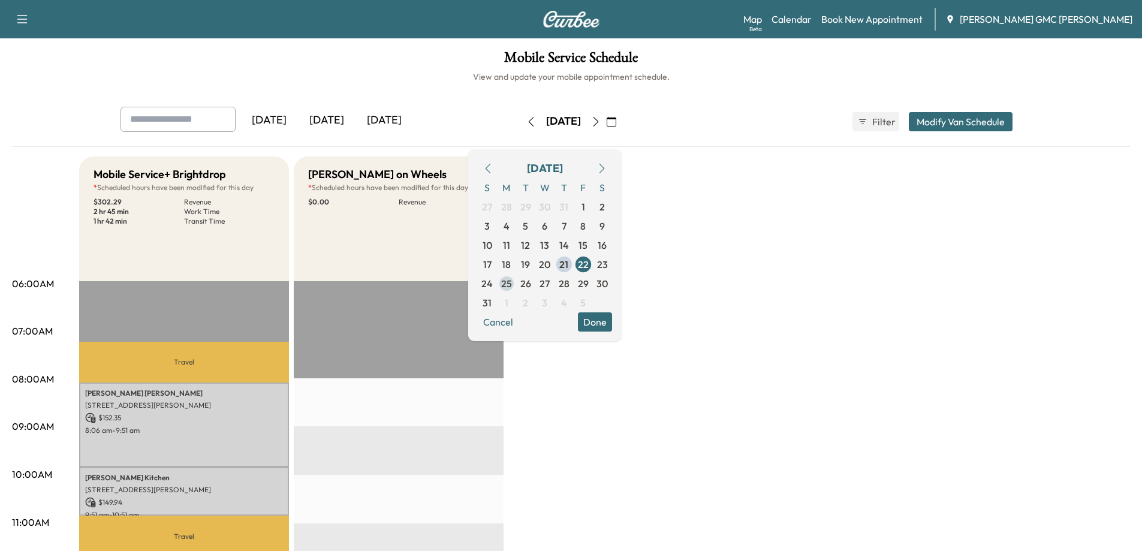
click at [512, 287] on span "25" at bounding box center [506, 283] width 11 height 14
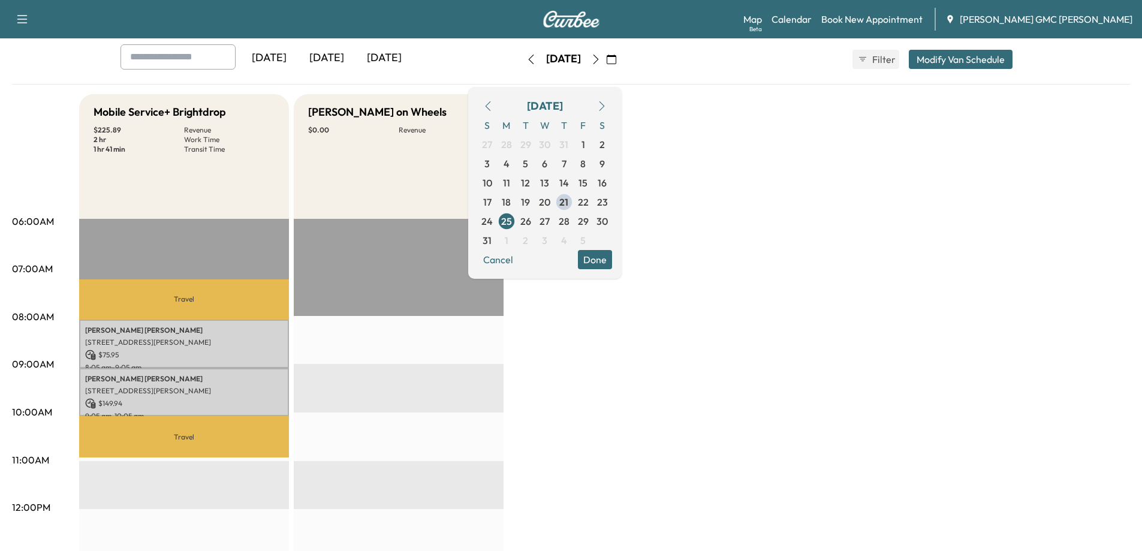
scroll to position [60, 0]
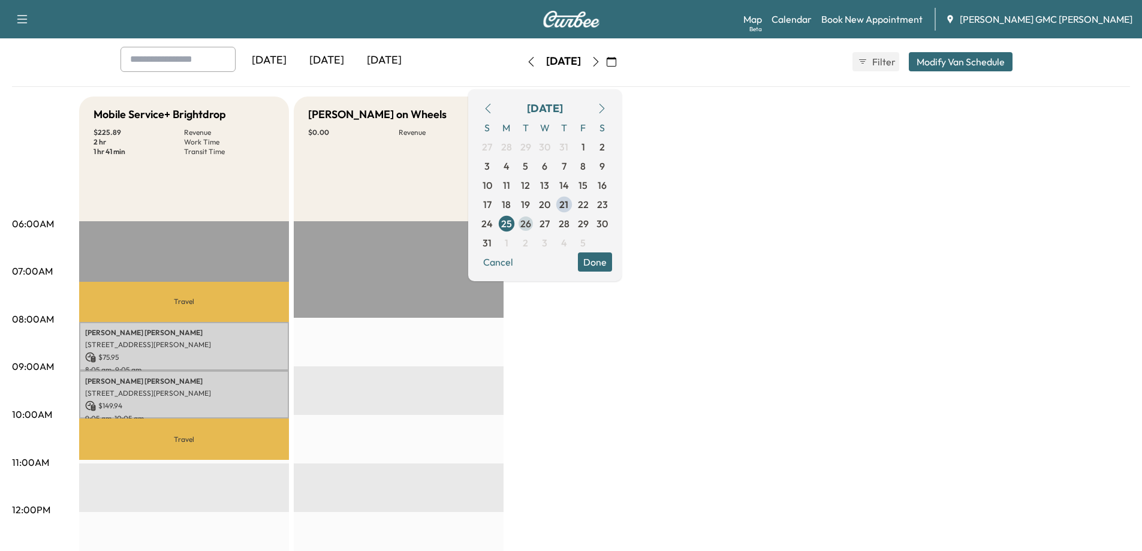
click at [531, 221] on span "26" at bounding box center [526, 223] width 11 height 14
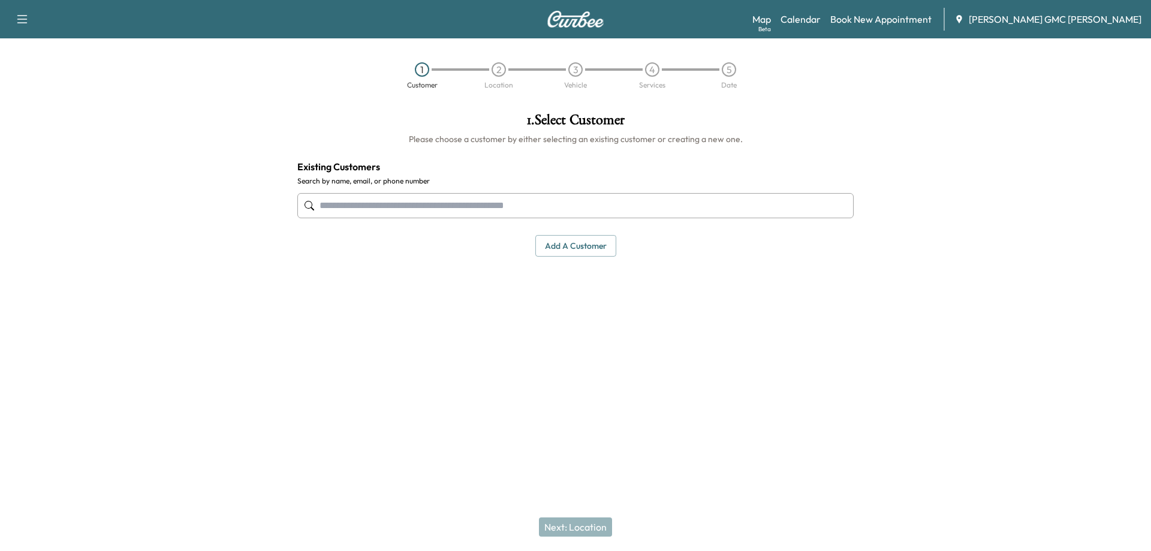
click at [399, 207] on input "text" at bounding box center [575, 205] width 557 height 25
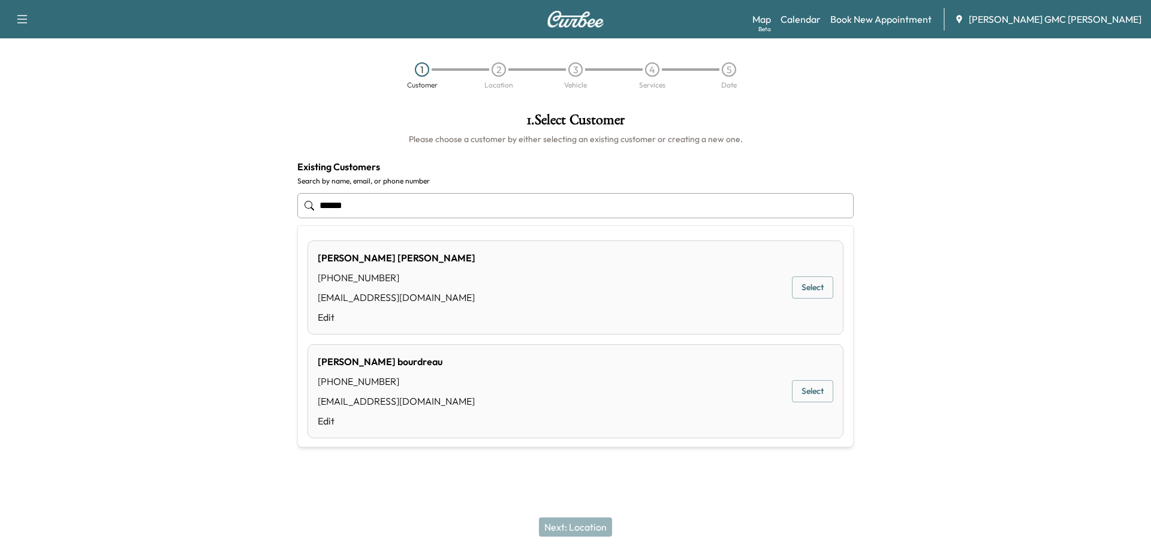
click at [813, 282] on button "Select" at bounding box center [812, 287] width 41 height 22
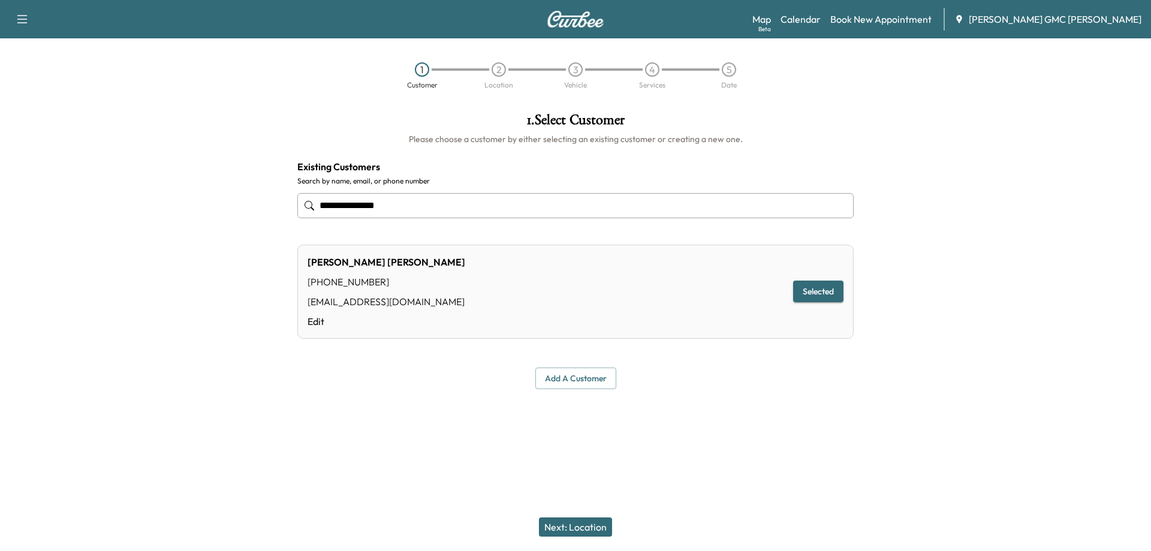
type input "**********"
click at [567, 530] on button "Next: Location" at bounding box center [575, 527] width 73 height 19
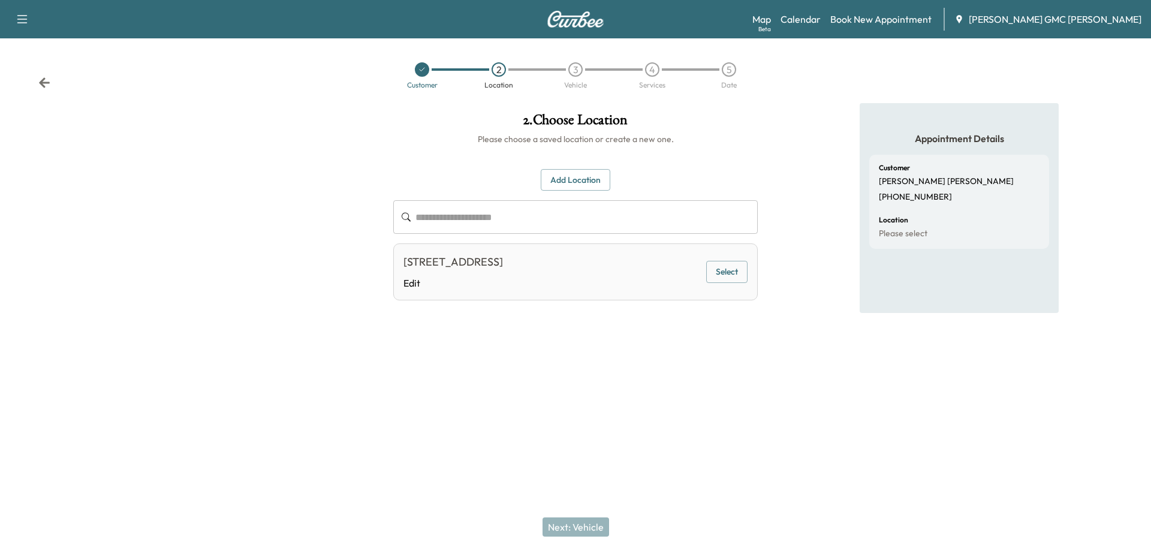
click at [730, 280] on button "Select" at bounding box center [726, 272] width 41 height 22
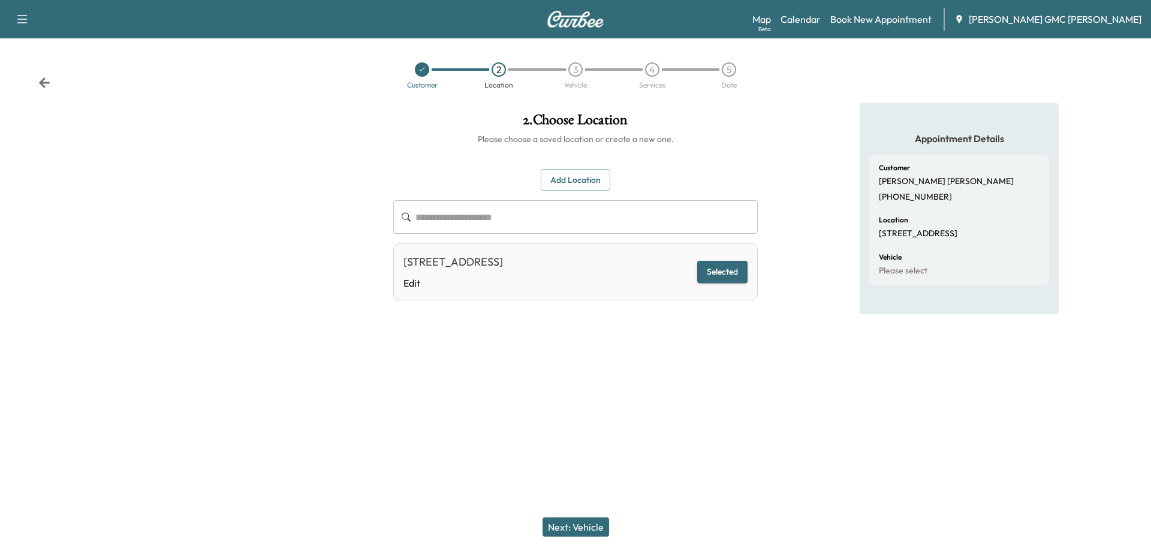
click at [590, 525] on button "Next: Vehicle" at bounding box center [576, 527] width 67 height 19
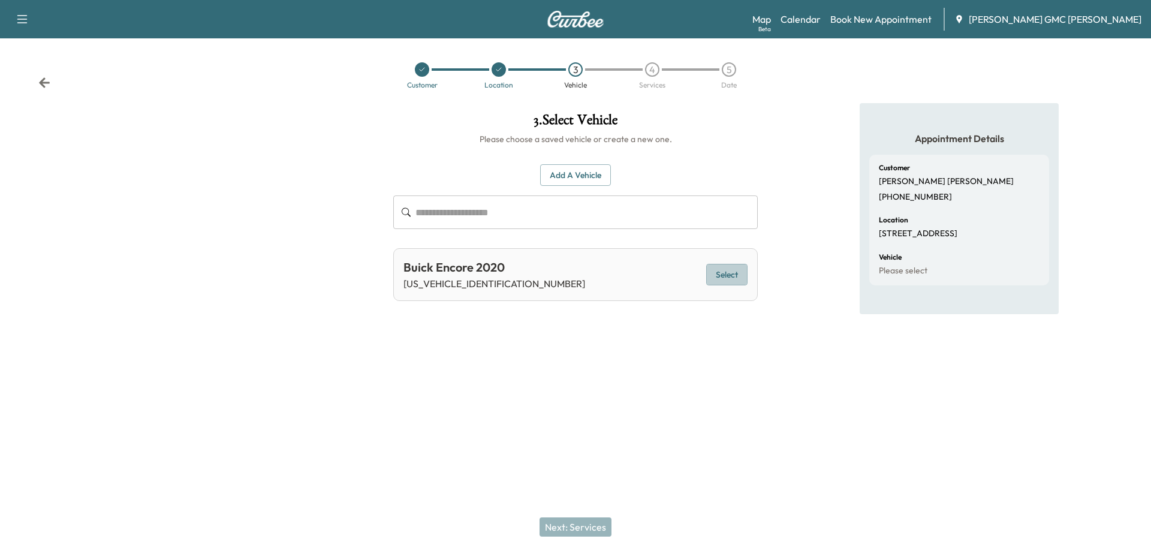
click at [723, 274] on button "Select" at bounding box center [726, 275] width 41 height 22
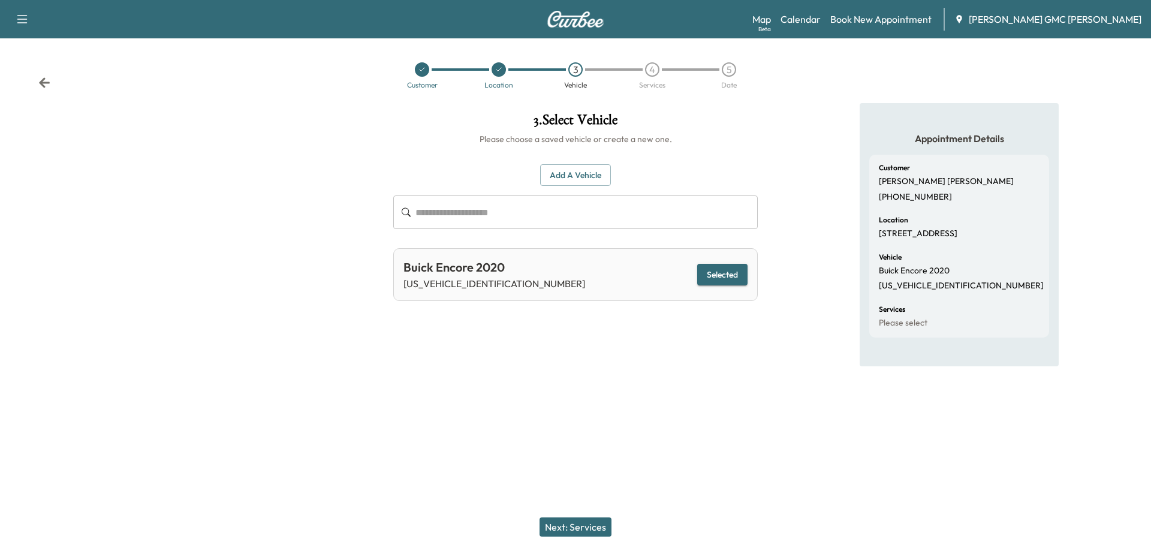
click at [582, 536] on button "Next: Services" at bounding box center [576, 527] width 72 height 19
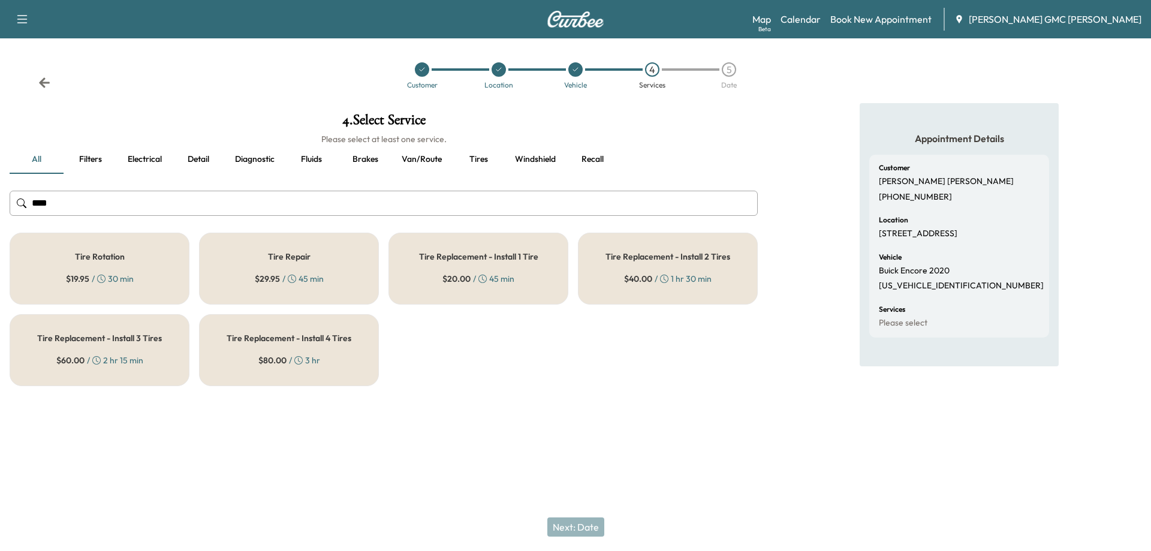
click at [315, 267] on div "Tire Repair $ 29.95 / 45 min" at bounding box center [289, 269] width 180 height 72
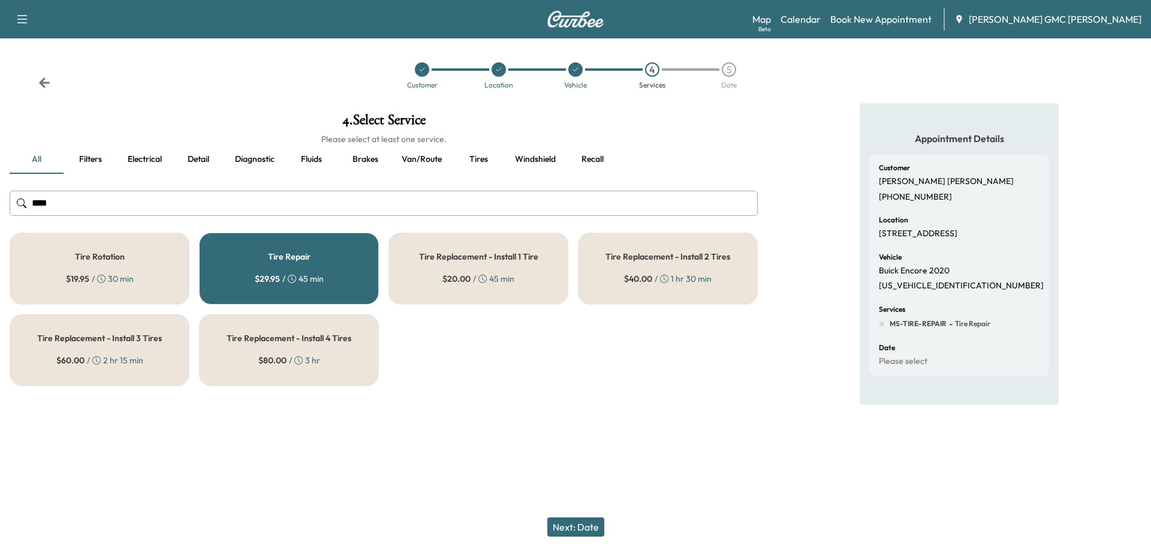
click at [582, 522] on button "Next: Date" at bounding box center [576, 527] width 57 height 19
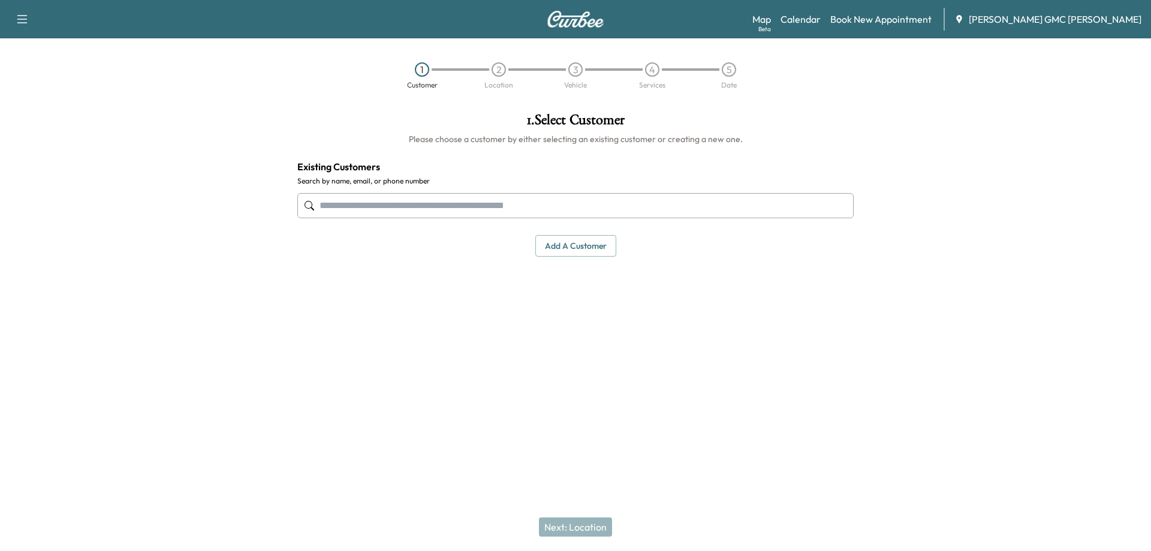
click at [492, 210] on input "text" at bounding box center [575, 205] width 557 height 25
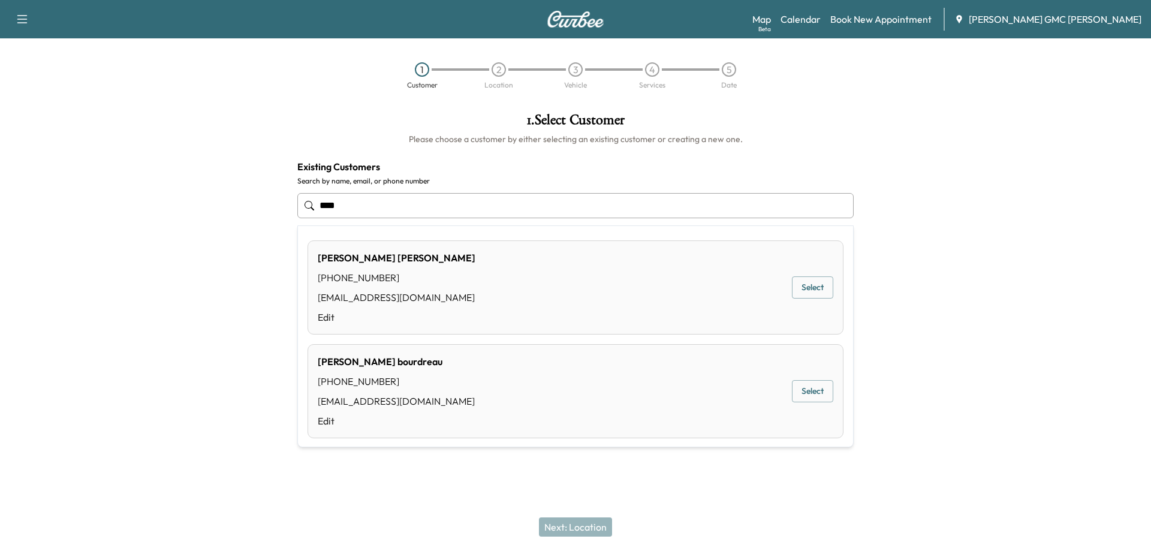
click at [812, 288] on button "Select" at bounding box center [812, 287] width 41 height 22
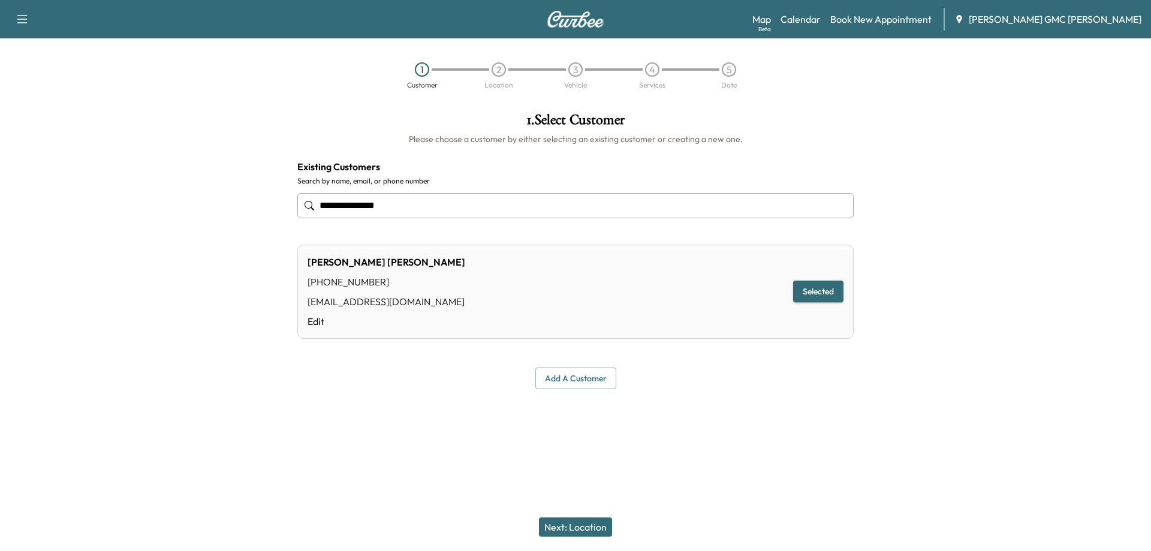
type input "**********"
click at [572, 525] on button "Next: Location" at bounding box center [575, 527] width 73 height 19
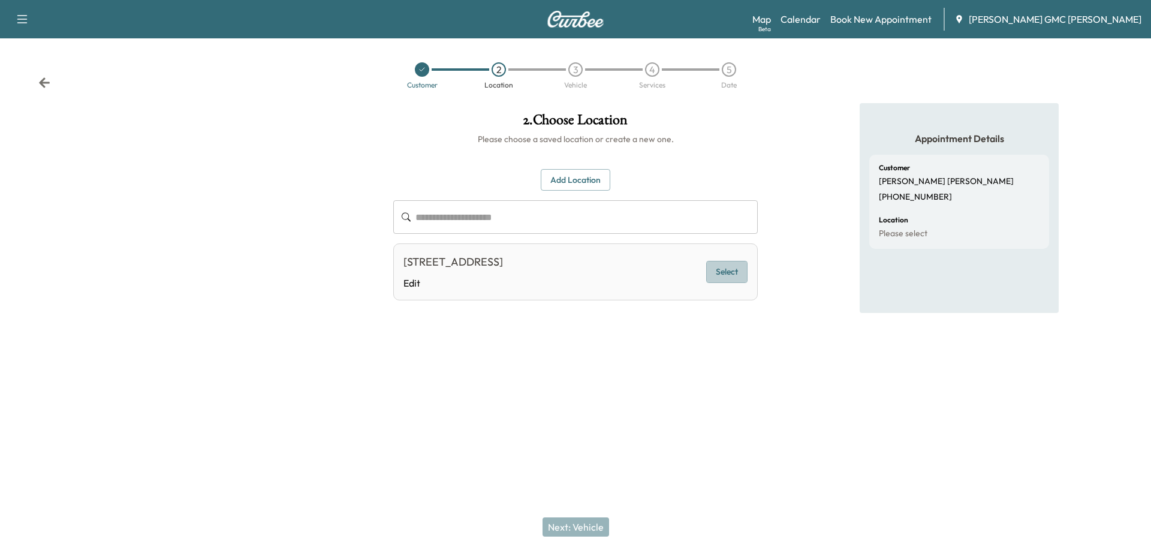
click at [741, 275] on button "Select" at bounding box center [726, 272] width 41 height 22
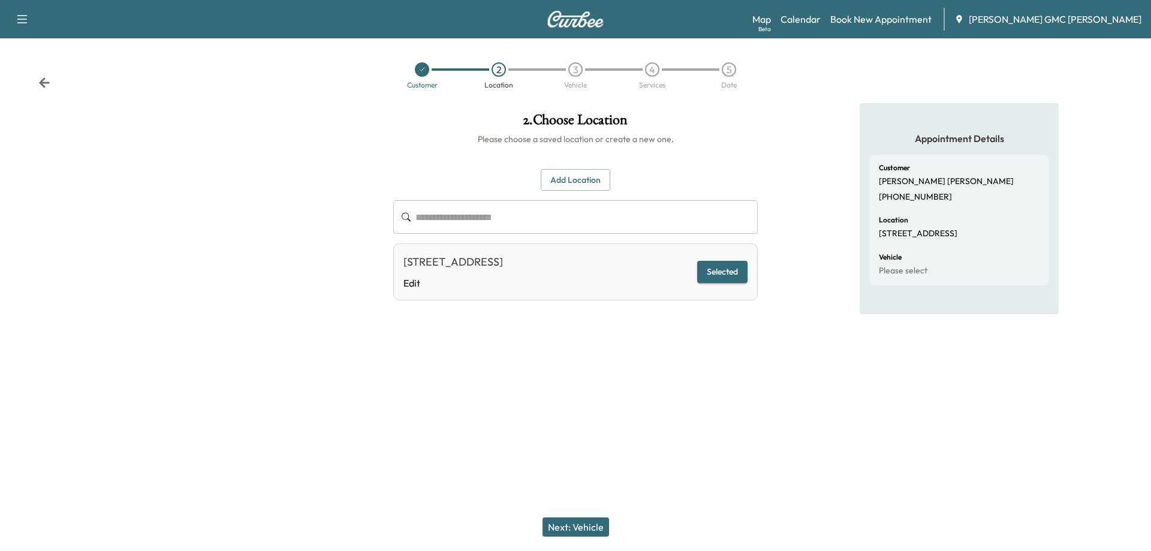
click at [579, 525] on button "Next: Vehicle" at bounding box center [576, 527] width 67 height 19
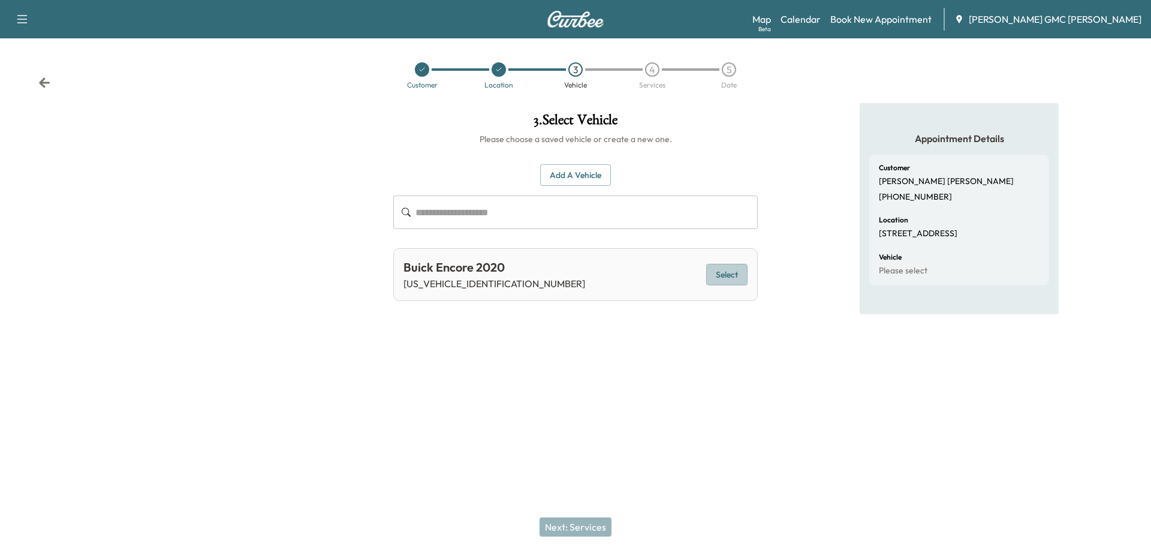
click at [732, 268] on button "Select" at bounding box center [726, 275] width 41 height 22
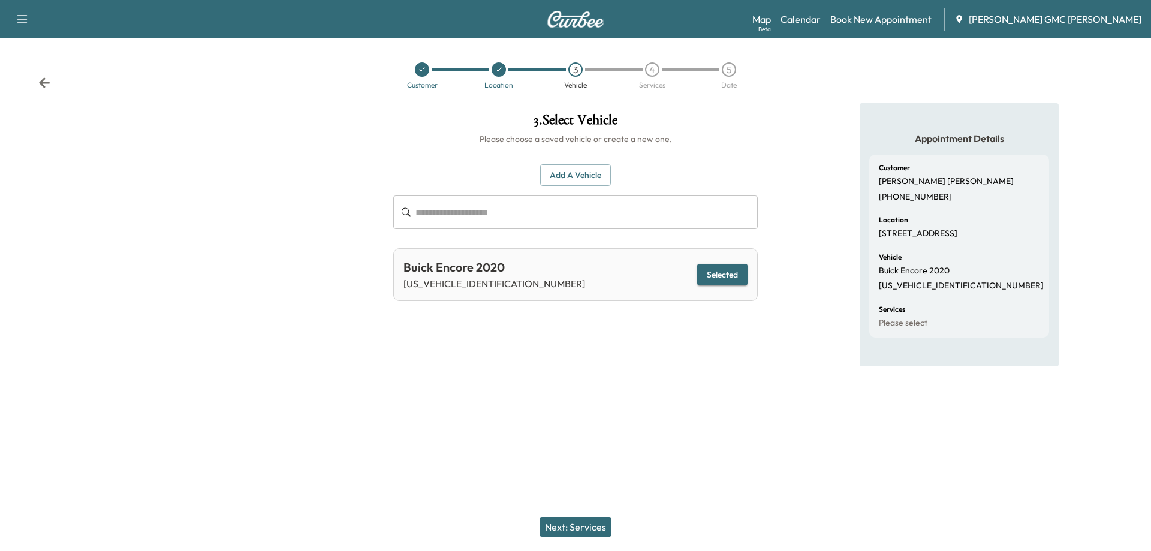
click at [592, 529] on button "Next: Services" at bounding box center [576, 527] width 72 height 19
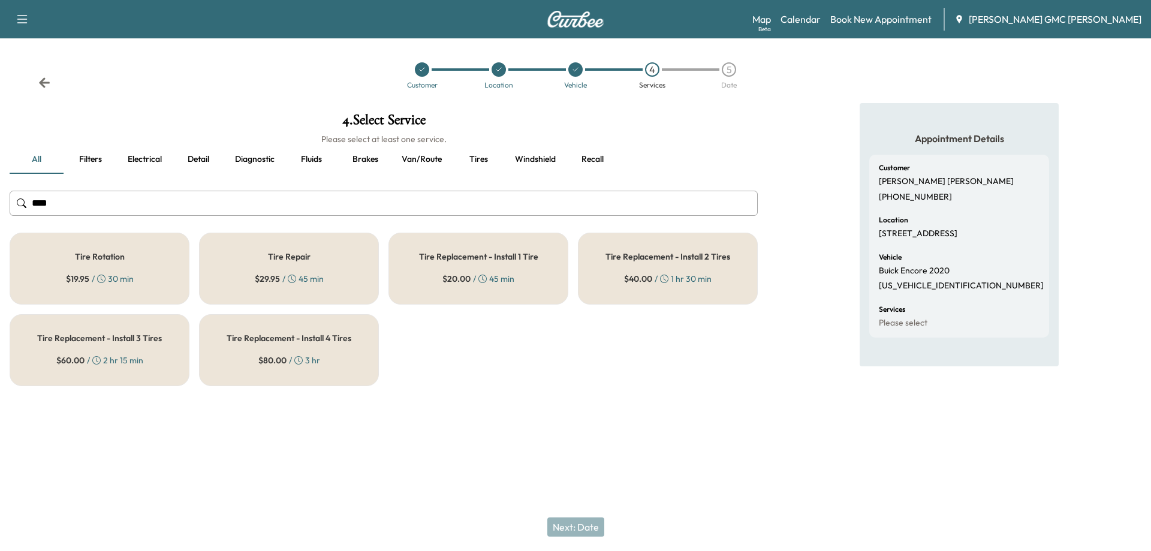
click at [284, 262] on div "Tire Repair $ 29.95 / 45 min" at bounding box center [289, 269] width 180 height 72
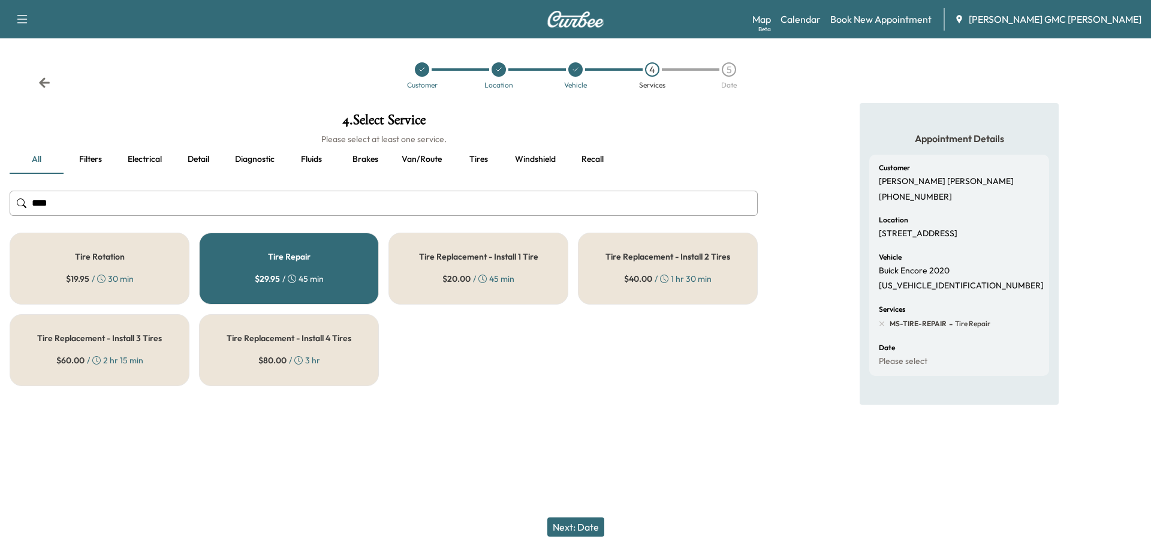
click at [584, 521] on button "Next: Date" at bounding box center [576, 527] width 57 height 19
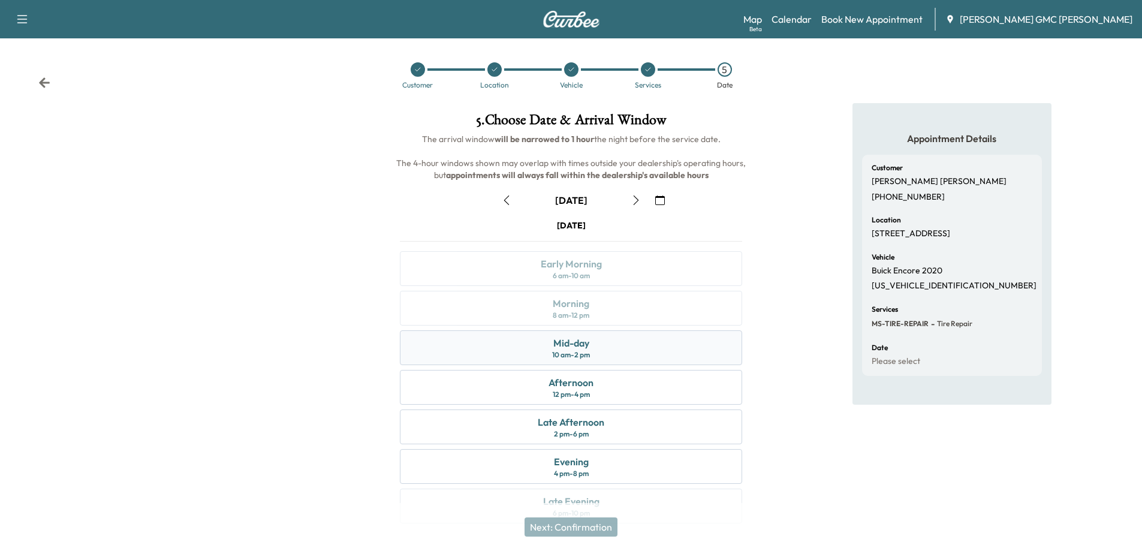
click at [594, 345] on div "Mid-day 10 am - 2 pm" at bounding box center [571, 347] width 342 height 35
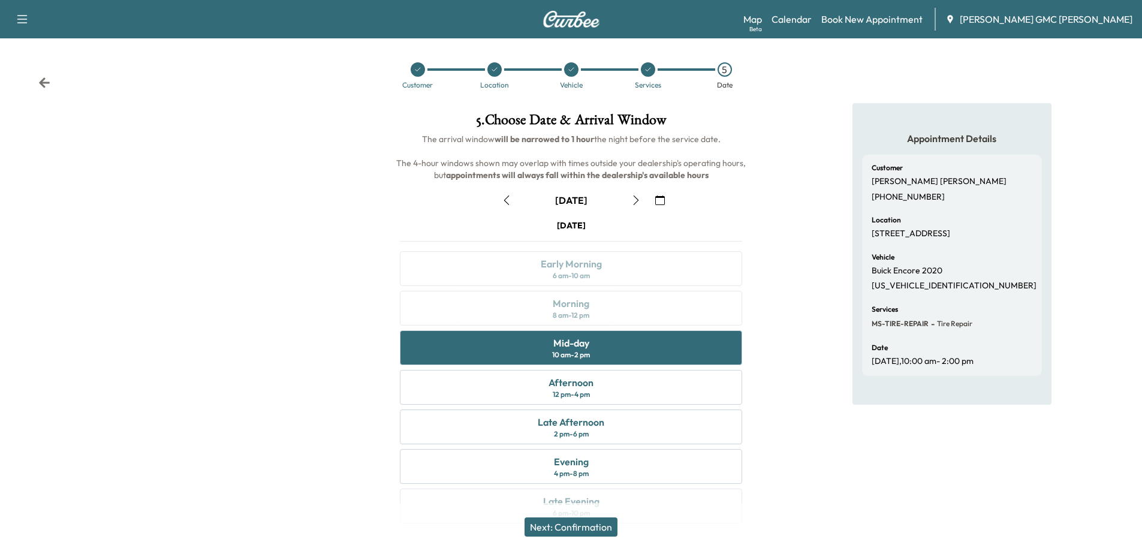
click at [592, 527] on button "Next: Confirmation" at bounding box center [571, 527] width 93 height 19
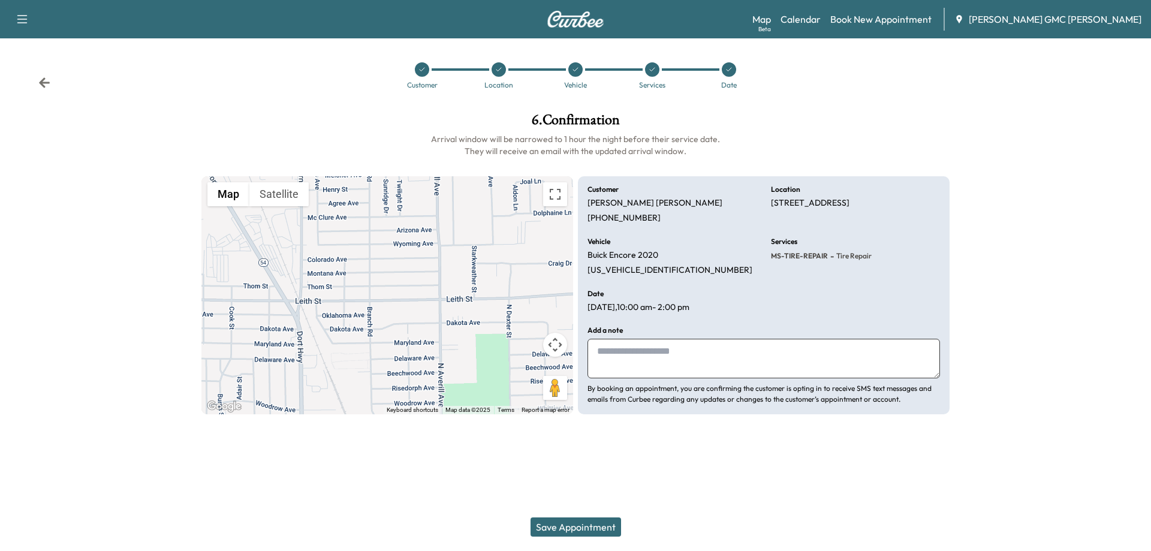
click at [717, 353] on textarea at bounding box center [764, 359] width 353 height 40
type textarea "**********"
click at [587, 531] on button "Save Appointment" at bounding box center [576, 527] width 91 height 19
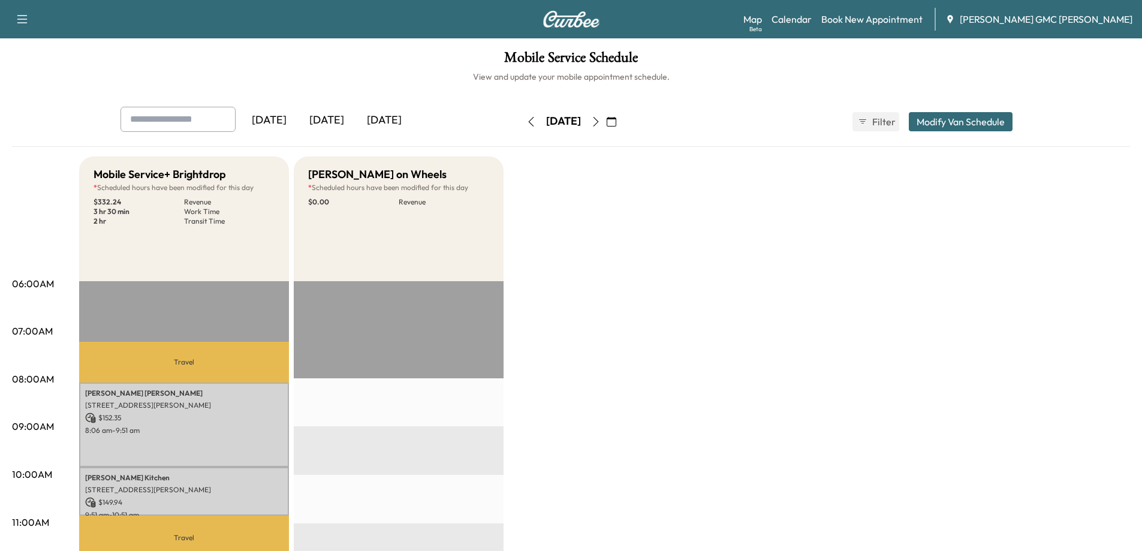
click at [616, 120] on icon "button" at bounding box center [612, 122] width 10 height 10
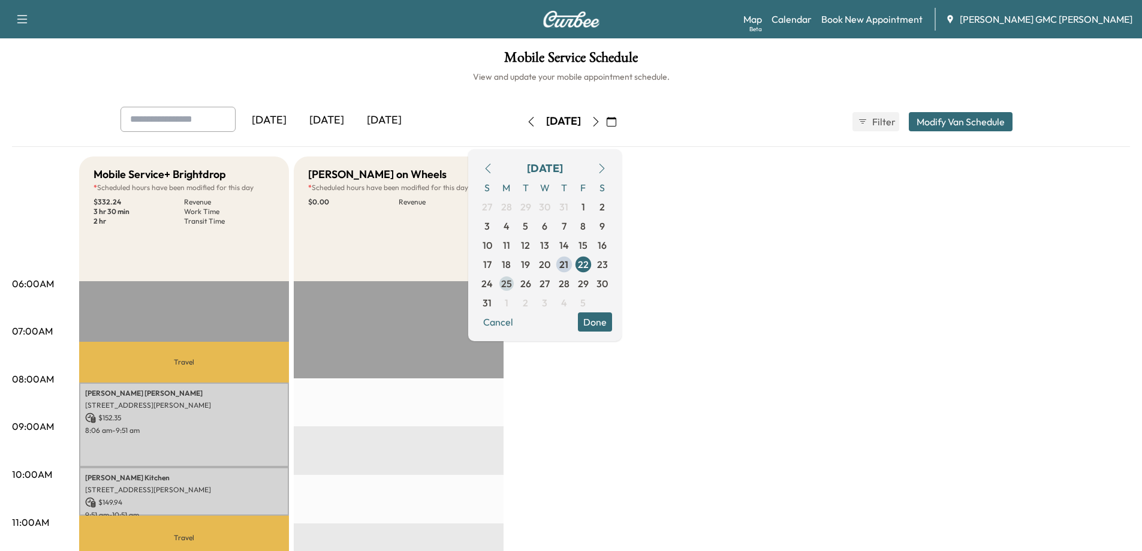
click at [512, 280] on span "25" at bounding box center [506, 283] width 11 height 14
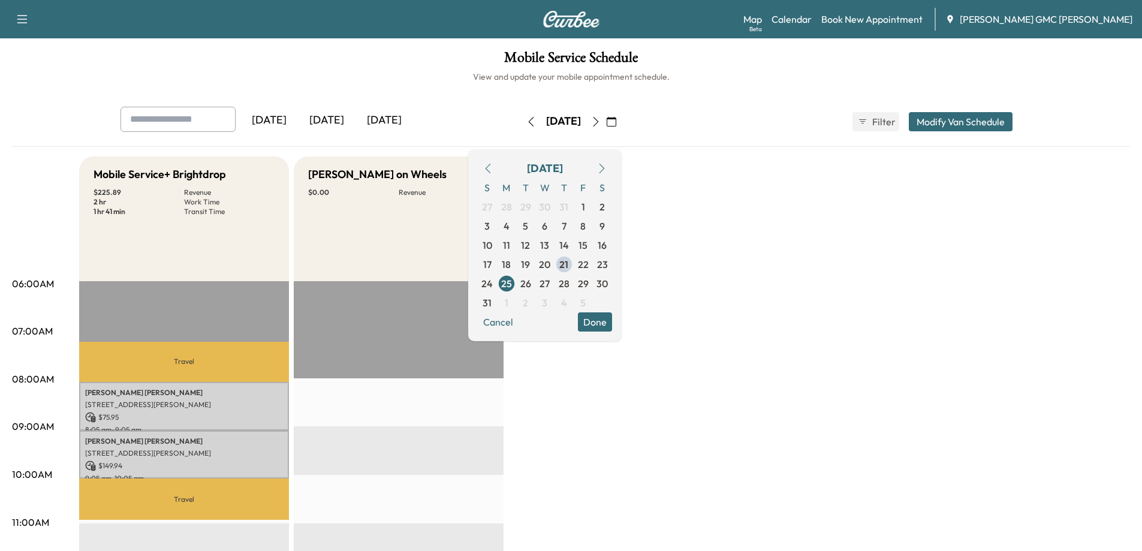
click at [601, 123] on icon "button" at bounding box center [596, 122] width 10 height 10
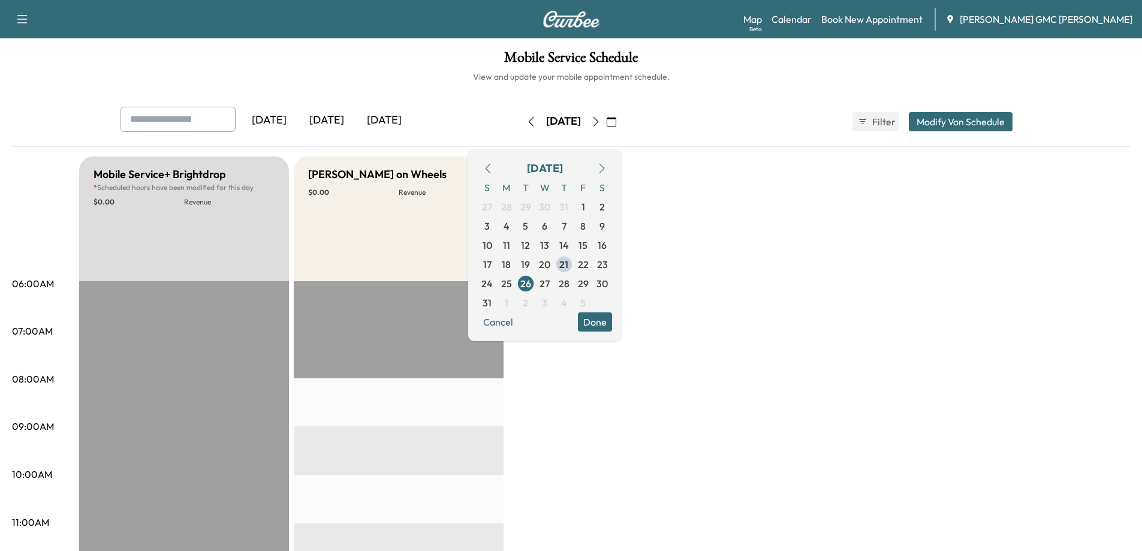
click at [601, 124] on icon "button" at bounding box center [596, 122] width 10 height 10
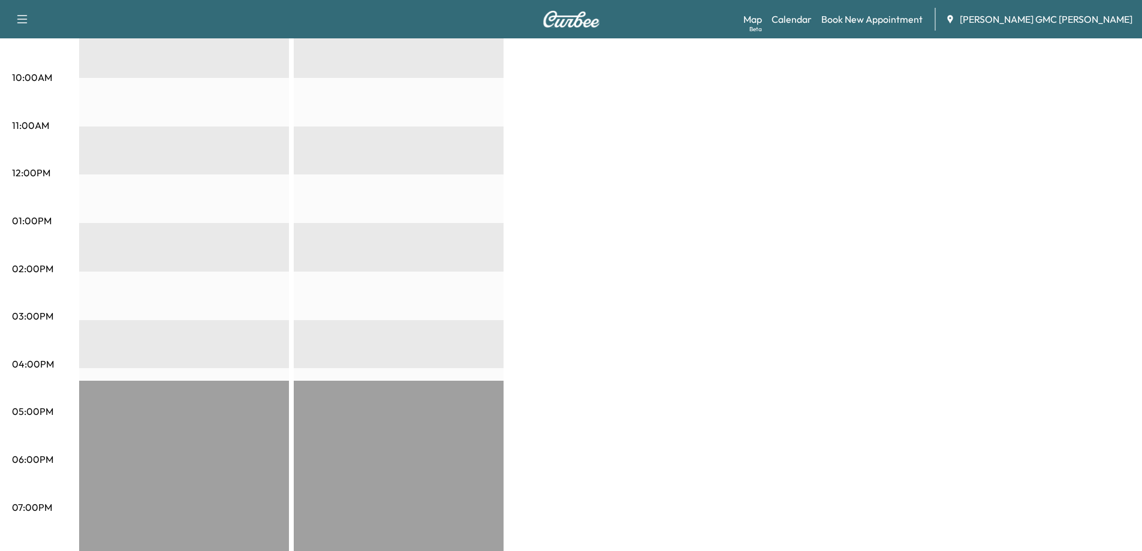
scroll to position [60, 0]
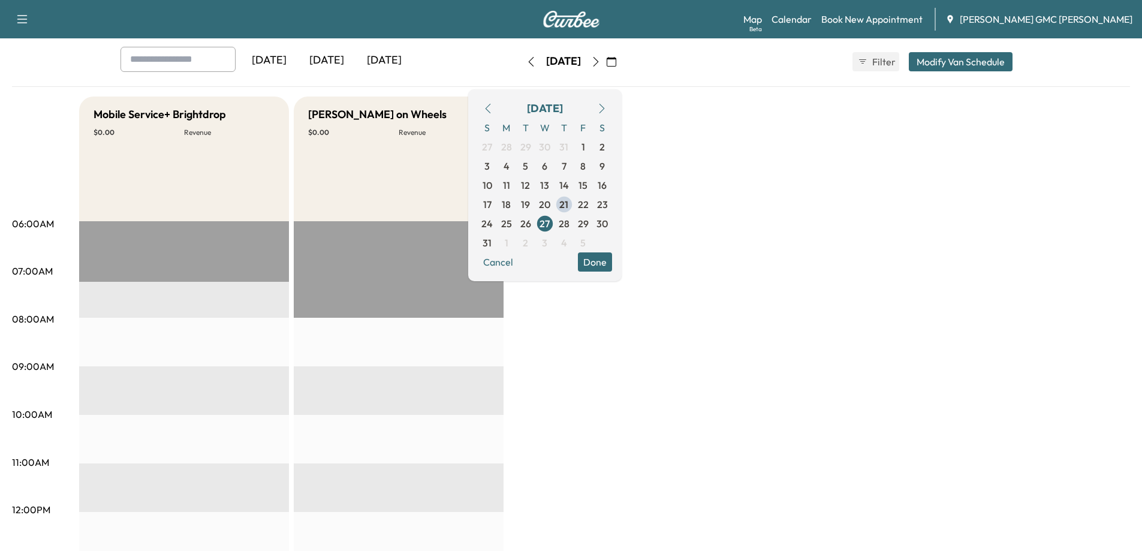
click at [601, 59] on icon "button" at bounding box center [596, 62] width 10 height 10
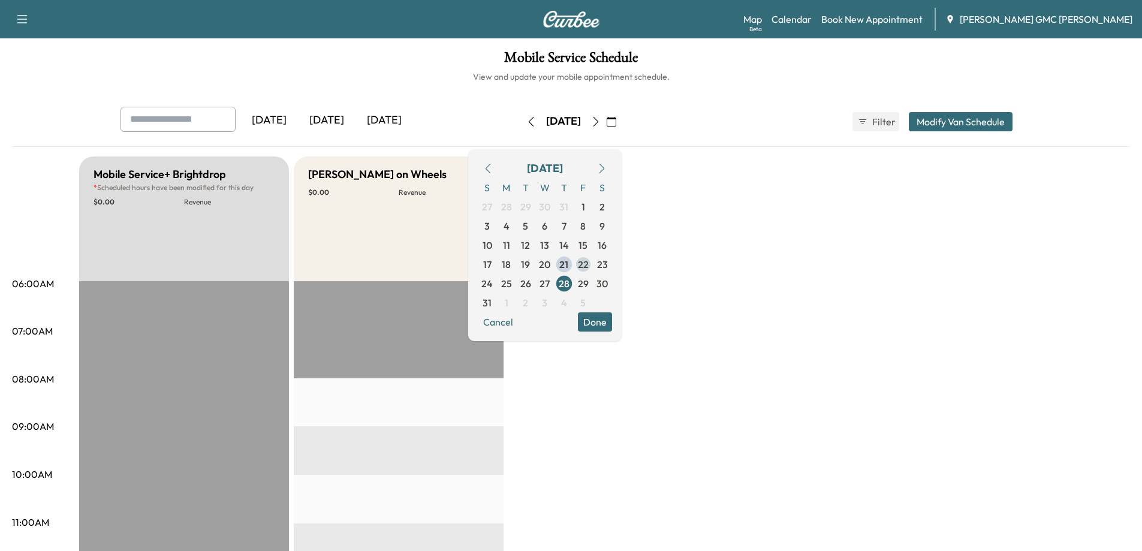
click at [589, 262] on span "22" at bounding box center [583, 264] width 11 height 14
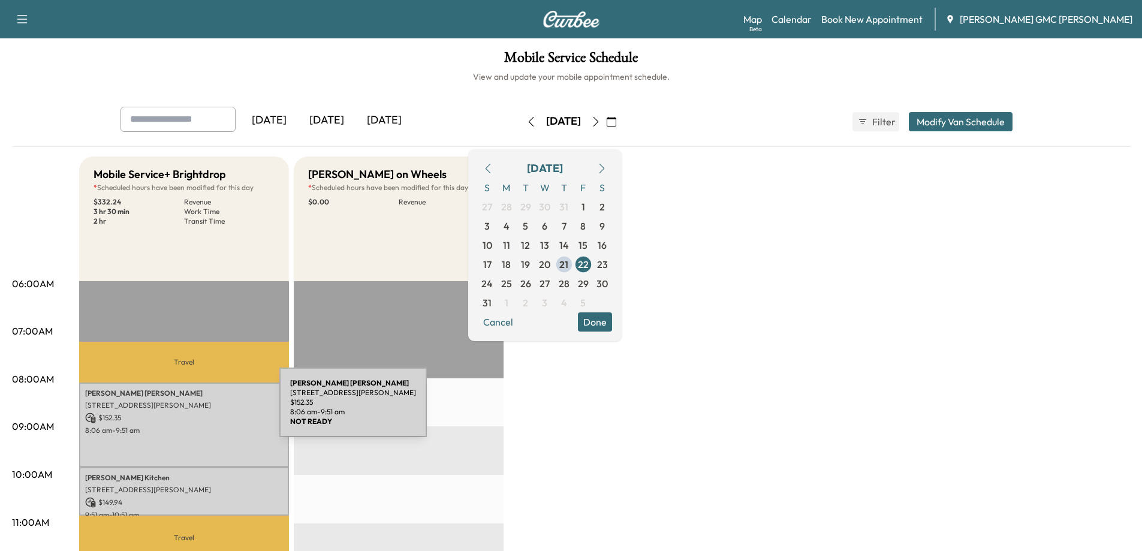
click at [190, 410] on div "[PERSON_NAME] [STREET_ADDRESS][PERSON_NAME] $ 152.35 8:06 am - 9:51 am" at bounding box center [184, 425] width 210 height 85
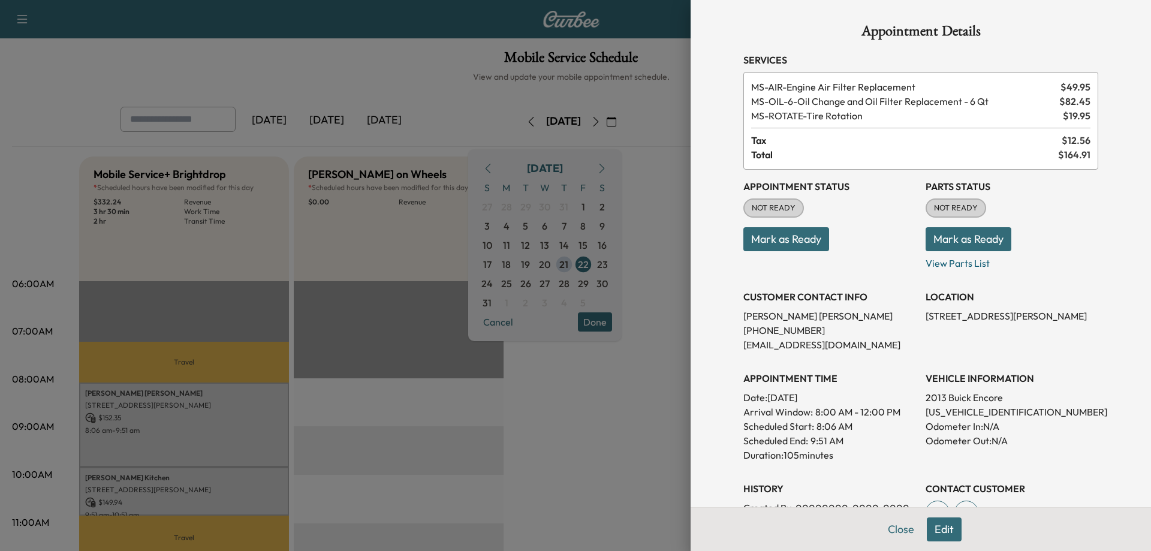
click at [619, 467] on div at bounding box center [575, 275] width 1151 height 551
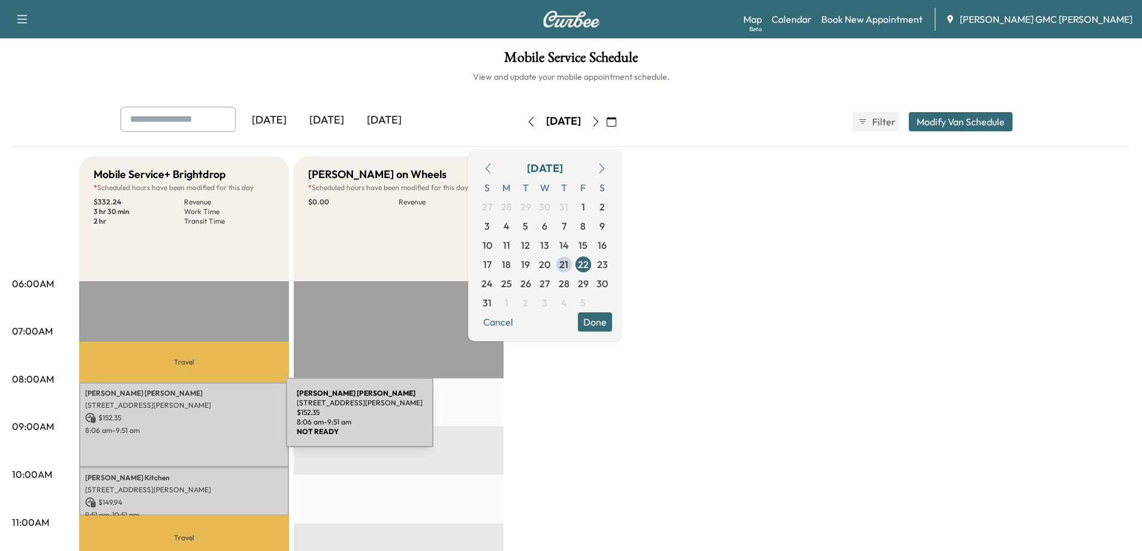
click at [173, 416] on p "$ 152.35" at bounding box center [184, 418] width 198 height 11
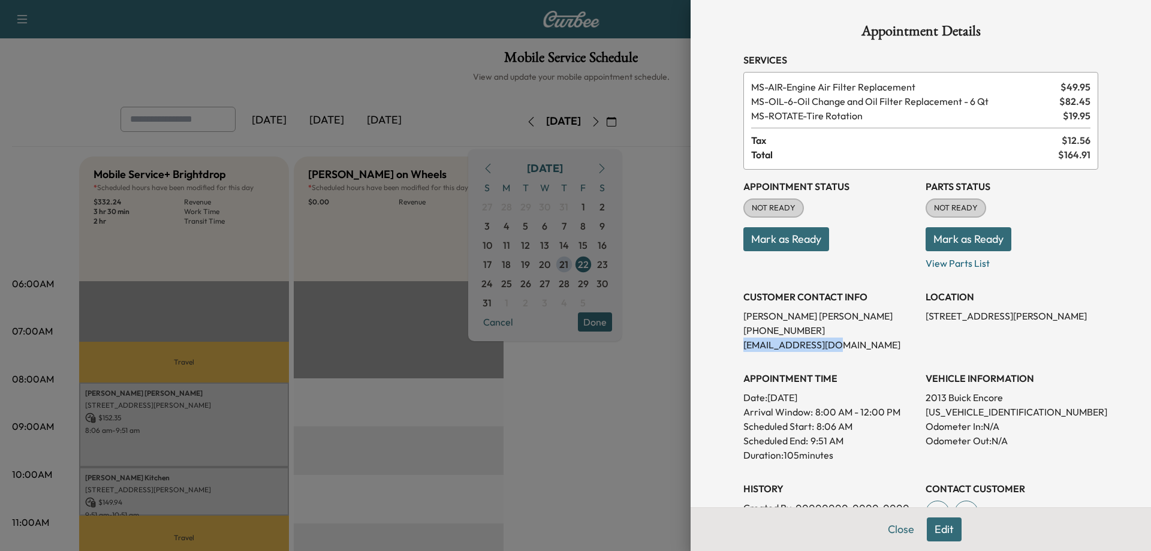
drag, startPoint x: 735, startPoint y: 345, endPoint x: 839, endPoint y: 350, distance: 104.4
click at [839, 350] on p "[EMAIL_ADDRESS][DOMAIN_NAME]" at bounding box center [830, 345] width 173 height 14
copy p "[EMAIL_ADDRESS][DOMAIN_NAME]"
